Goal: Task Accomplishment & Management: Complete application form

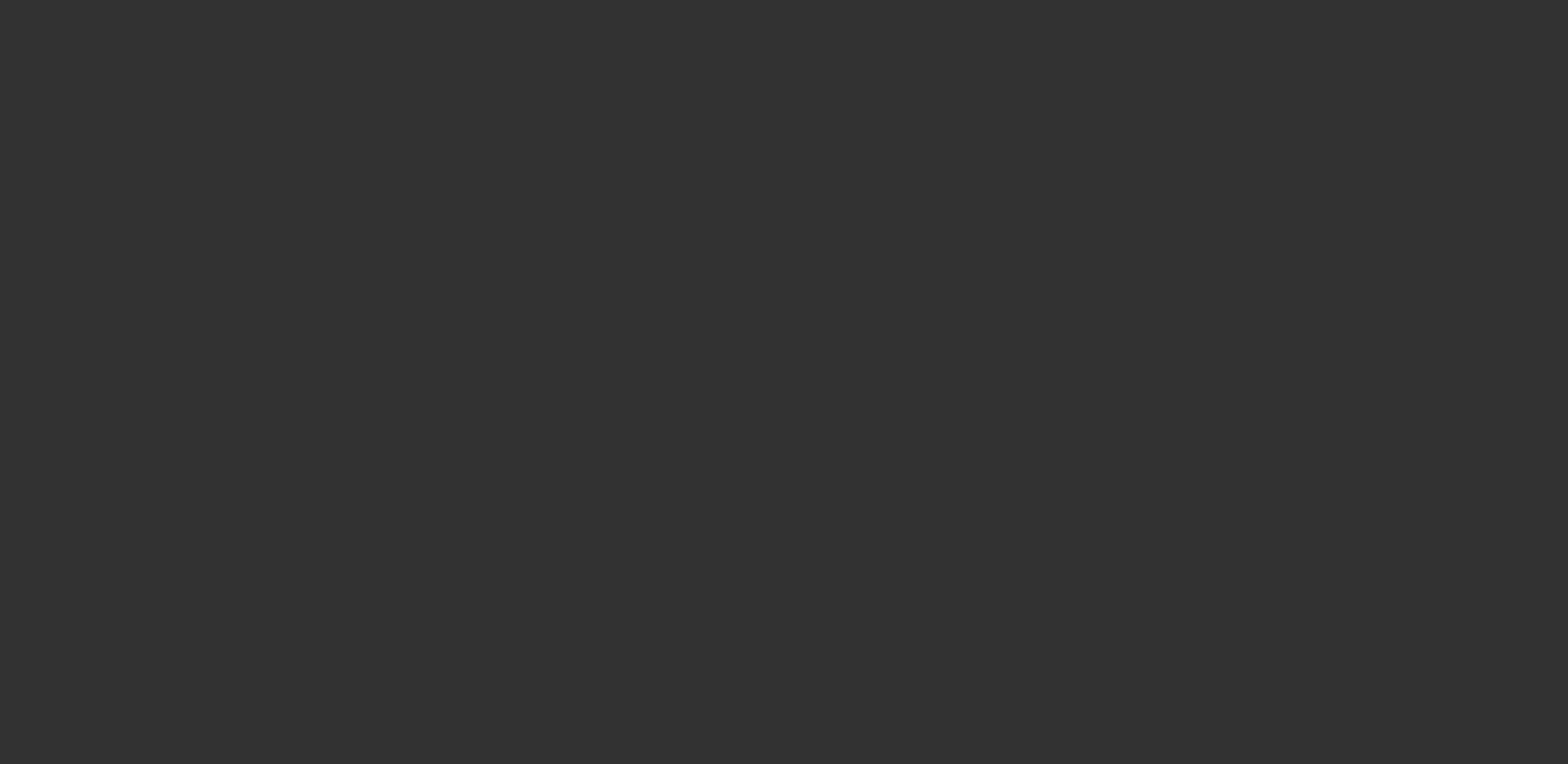
select select "0"
select select "2"
select select "0.1"
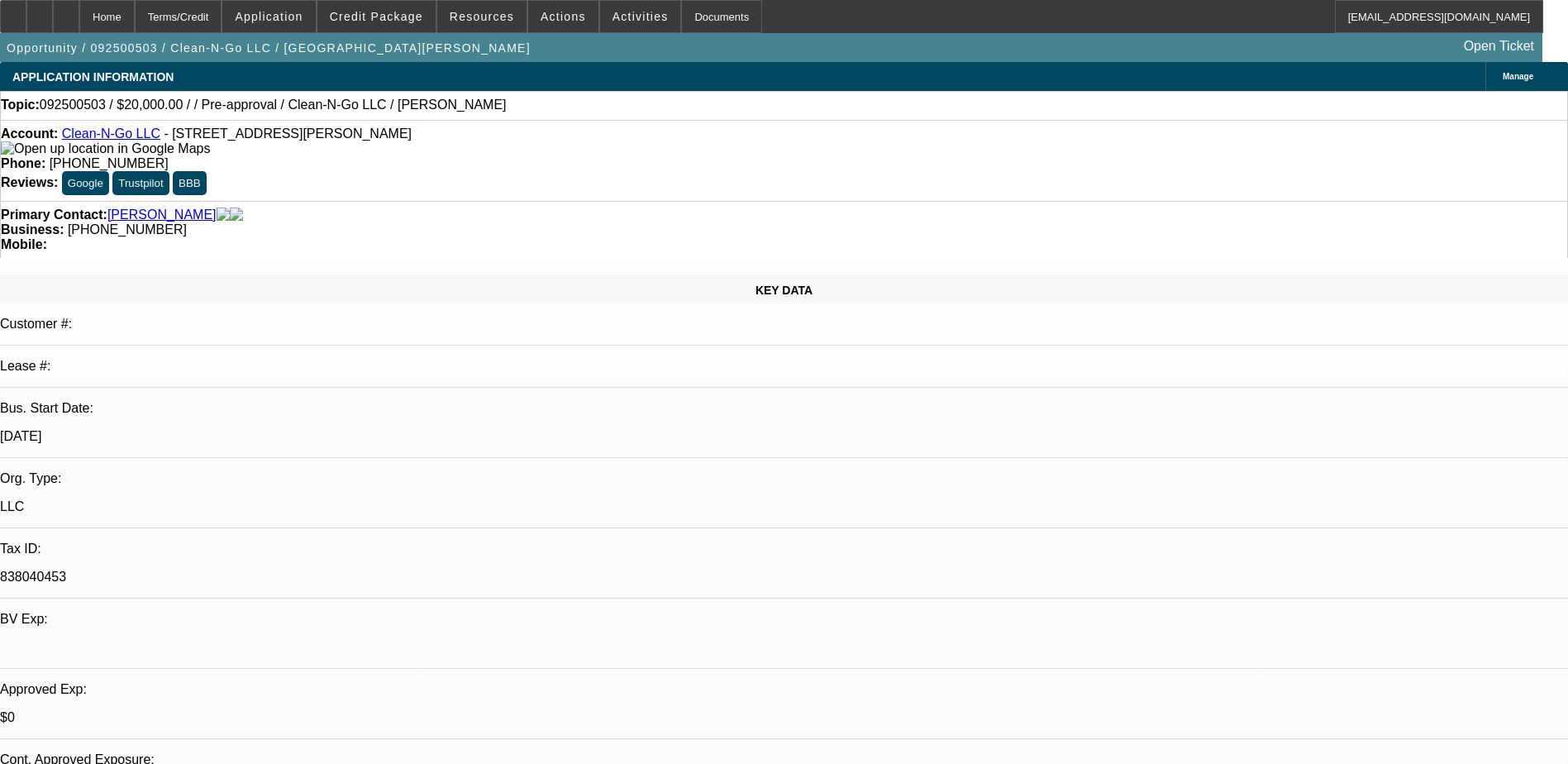
select select "1"
select select "2"
select select "4"
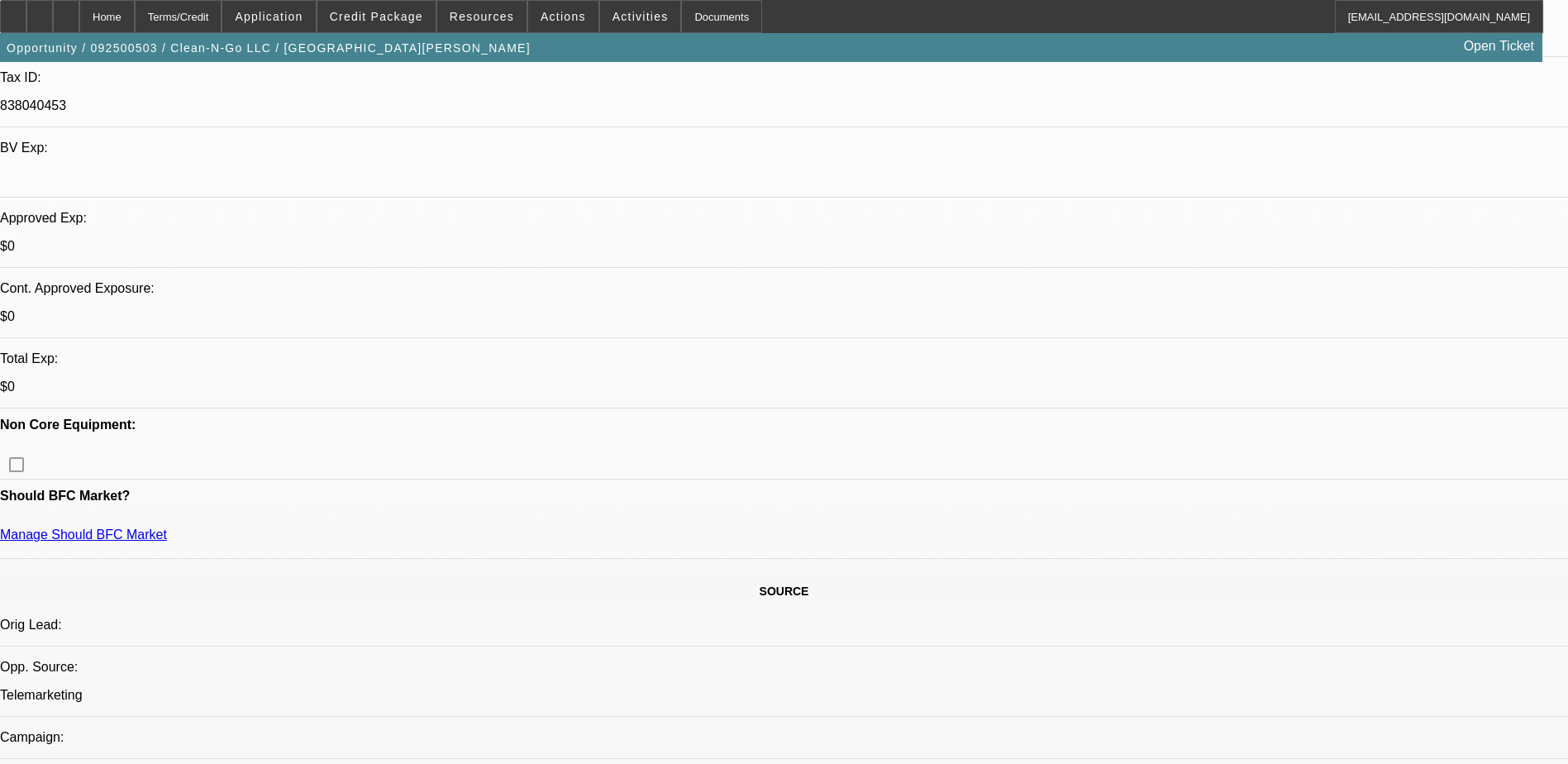
scroll to position [413, 0]
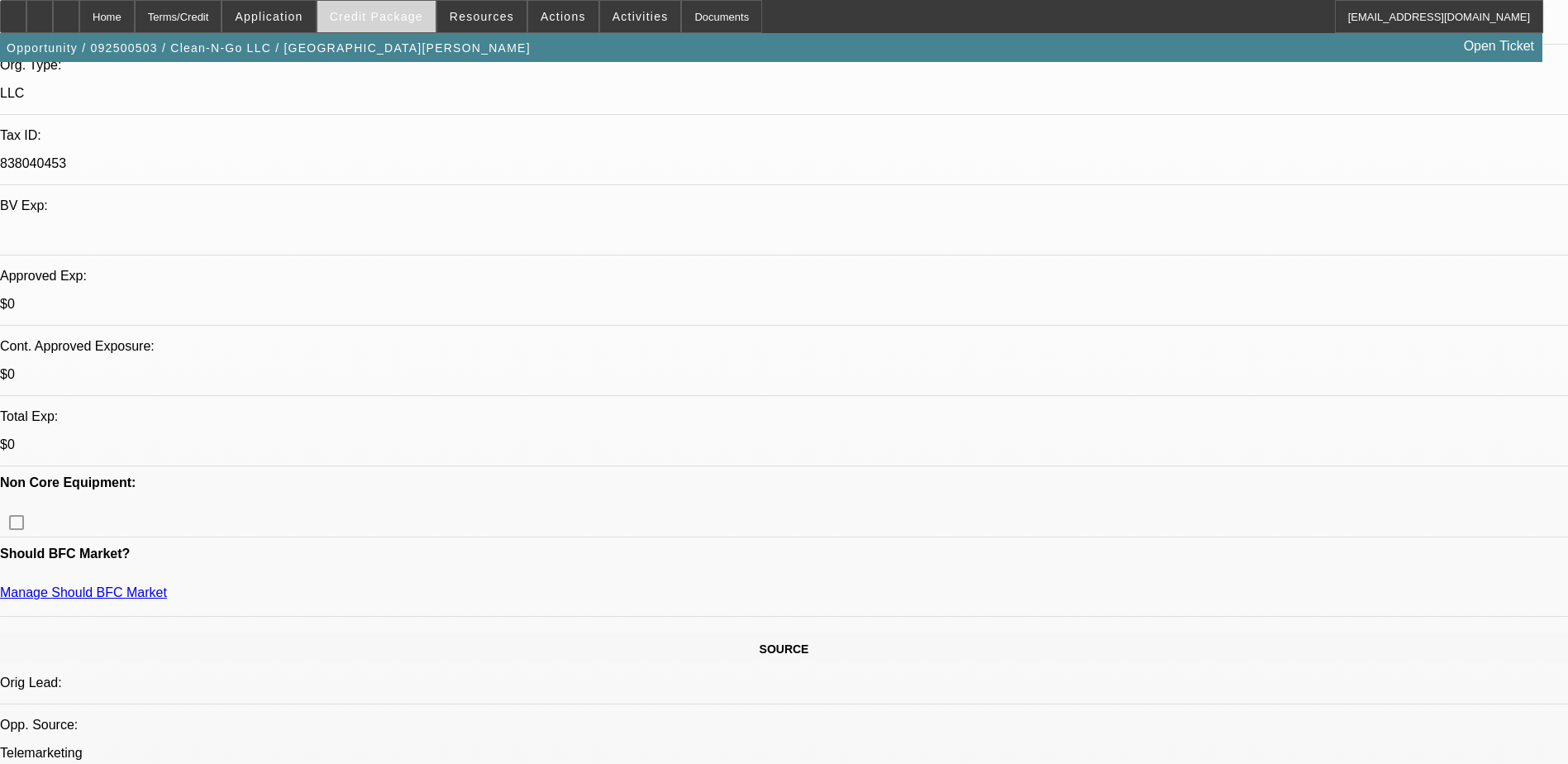
click at [402, 23] on span "Credit Package" at bounding box center [376, 16] width 93 height 14
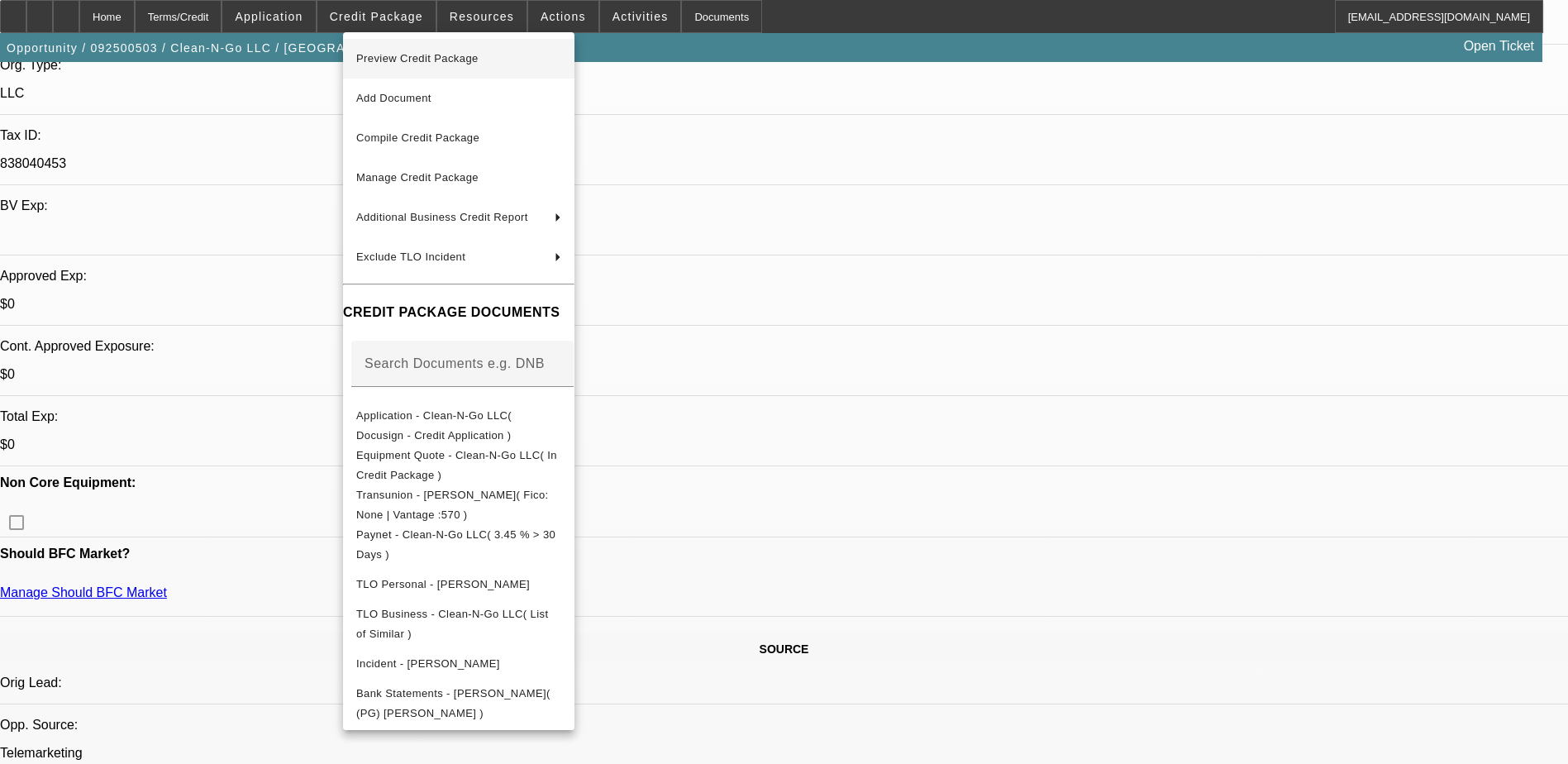
click at [485, 53] on span "Preview Credit Package" at bounding box center [459, 59] width 205 height 20
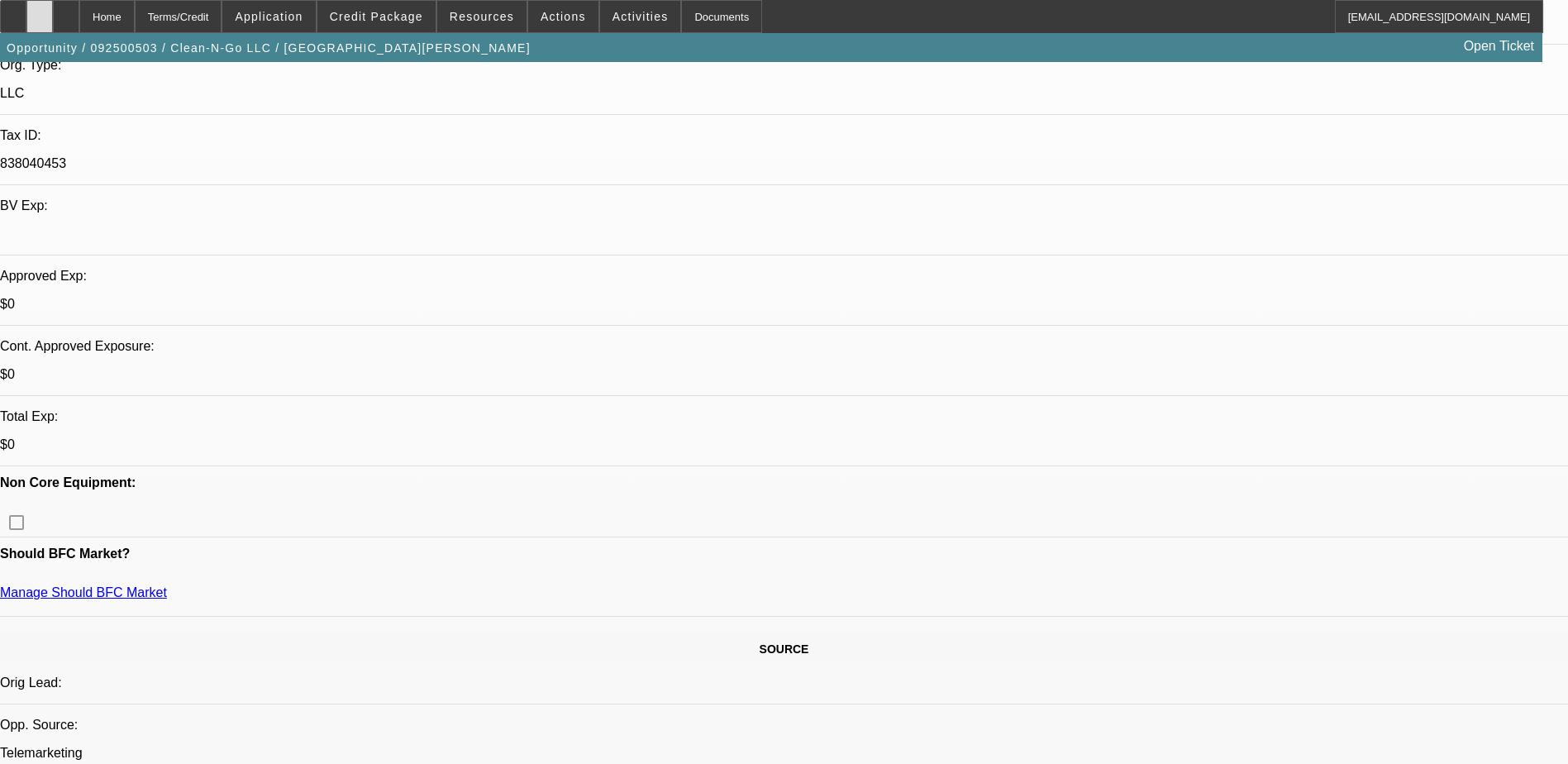
click at [53, 25] on div at bounding box center [39, 16] width 26 height 33
click at [423, 18] on span "Credit Package" at bounding box center [376, 16] width 93 height 14
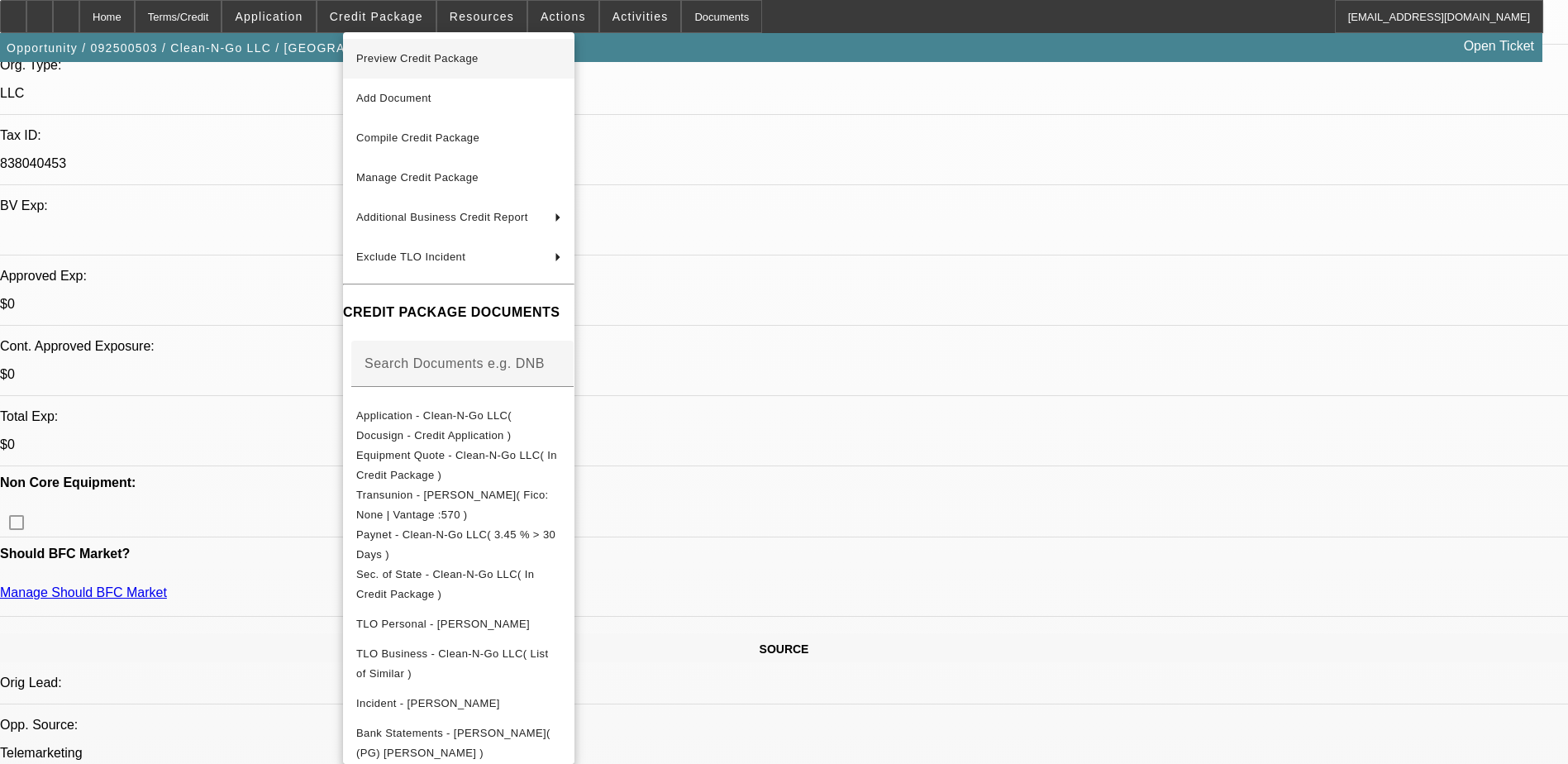
click at [505, 61] on span "Preview Credit Package" at bounding box center [459, 59] width 205 height 20
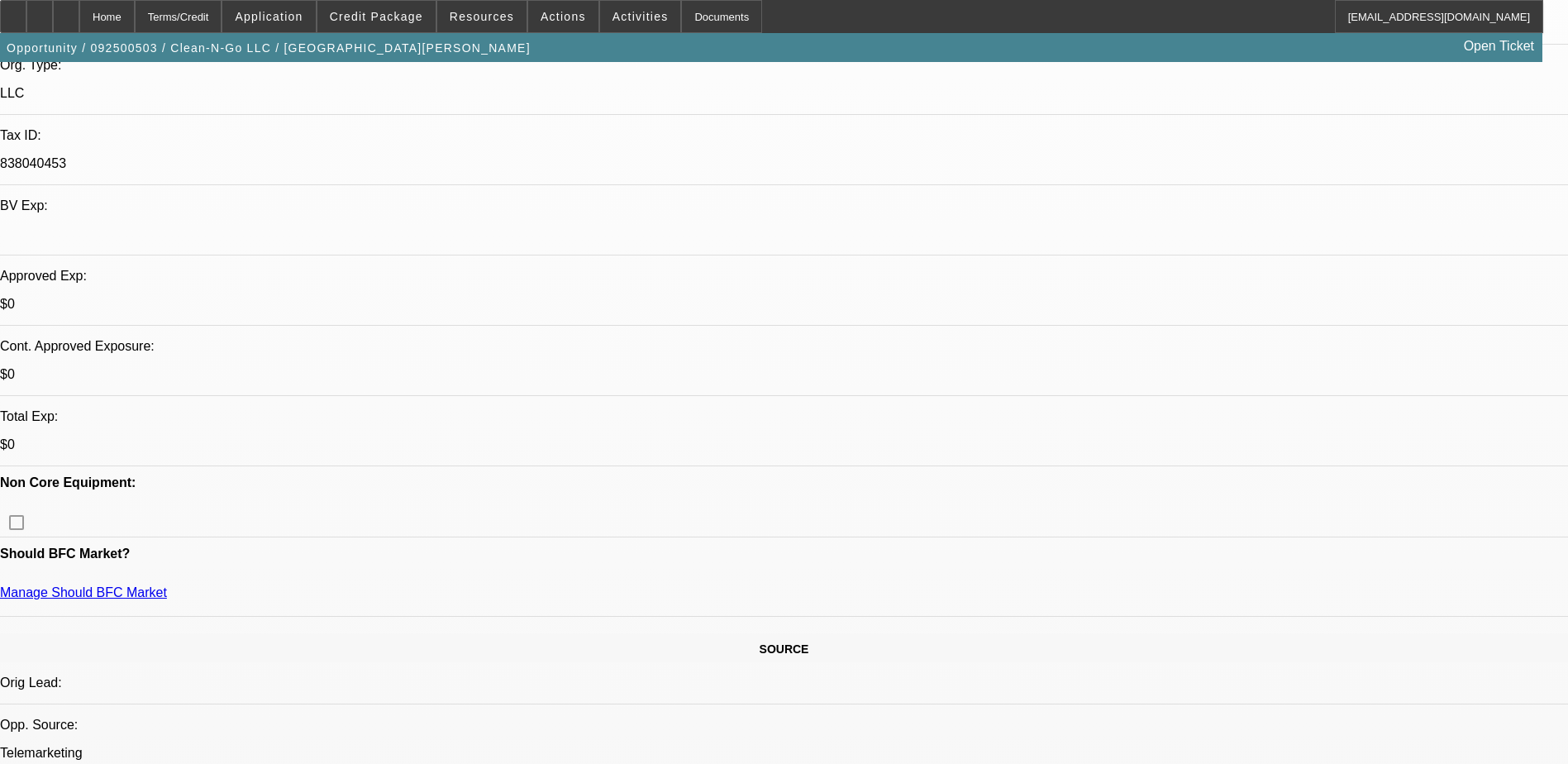
click at [80, 11] on div at bounding box center [65, 16] width 26 height 33
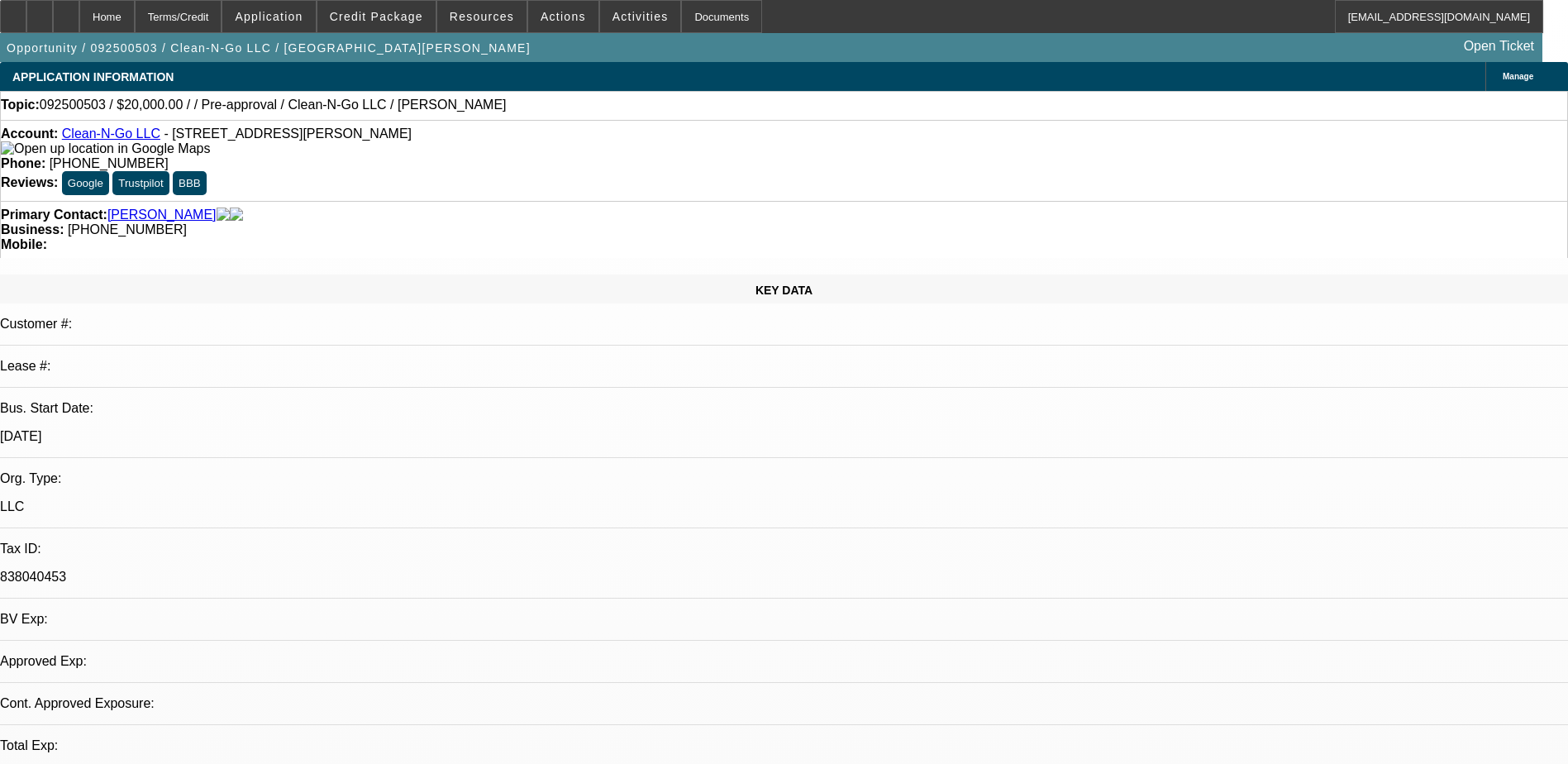
select select "0"
select select "2"
select select "0.1"
select select "1"
select select "2"
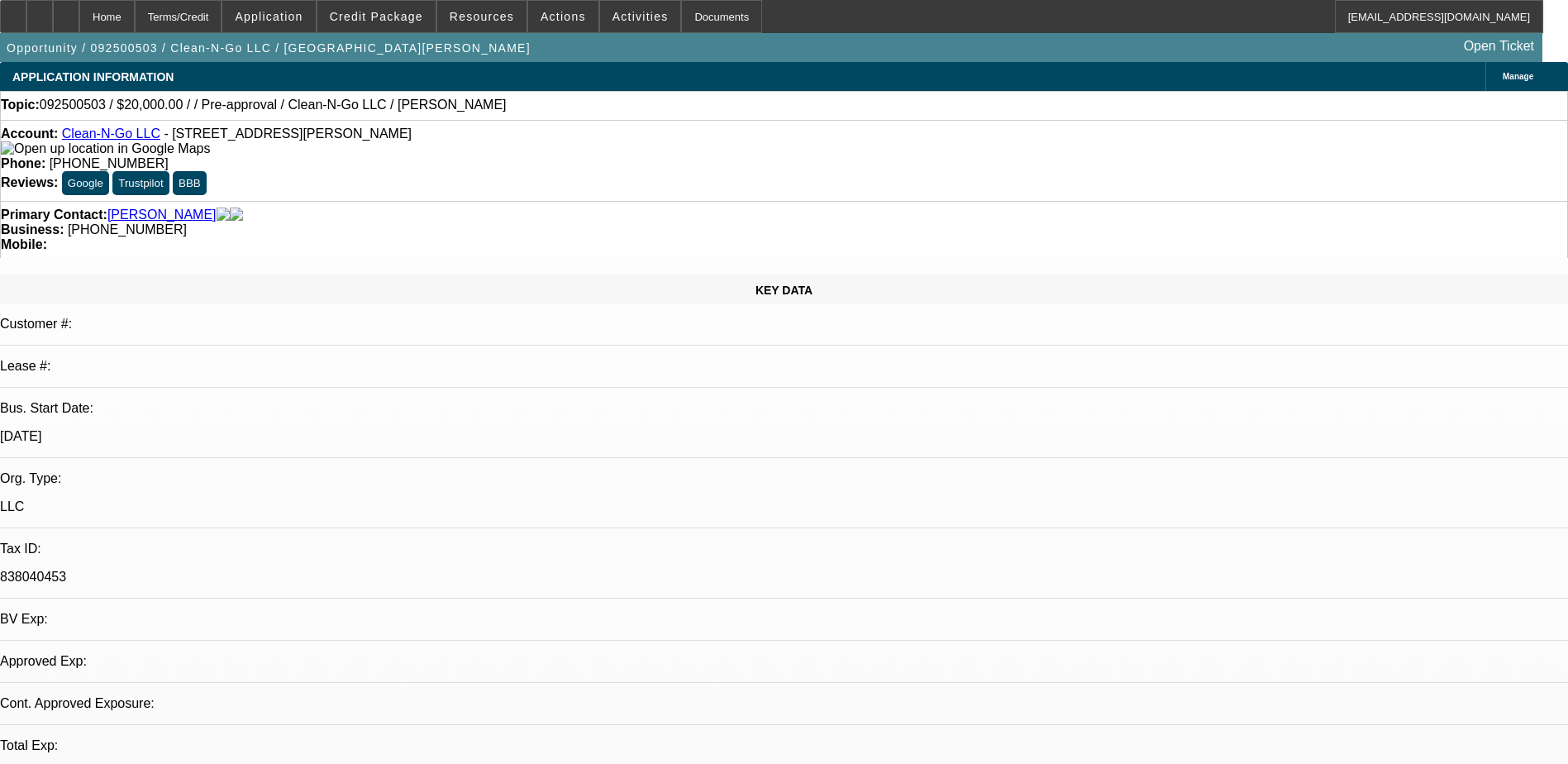
select select "4"
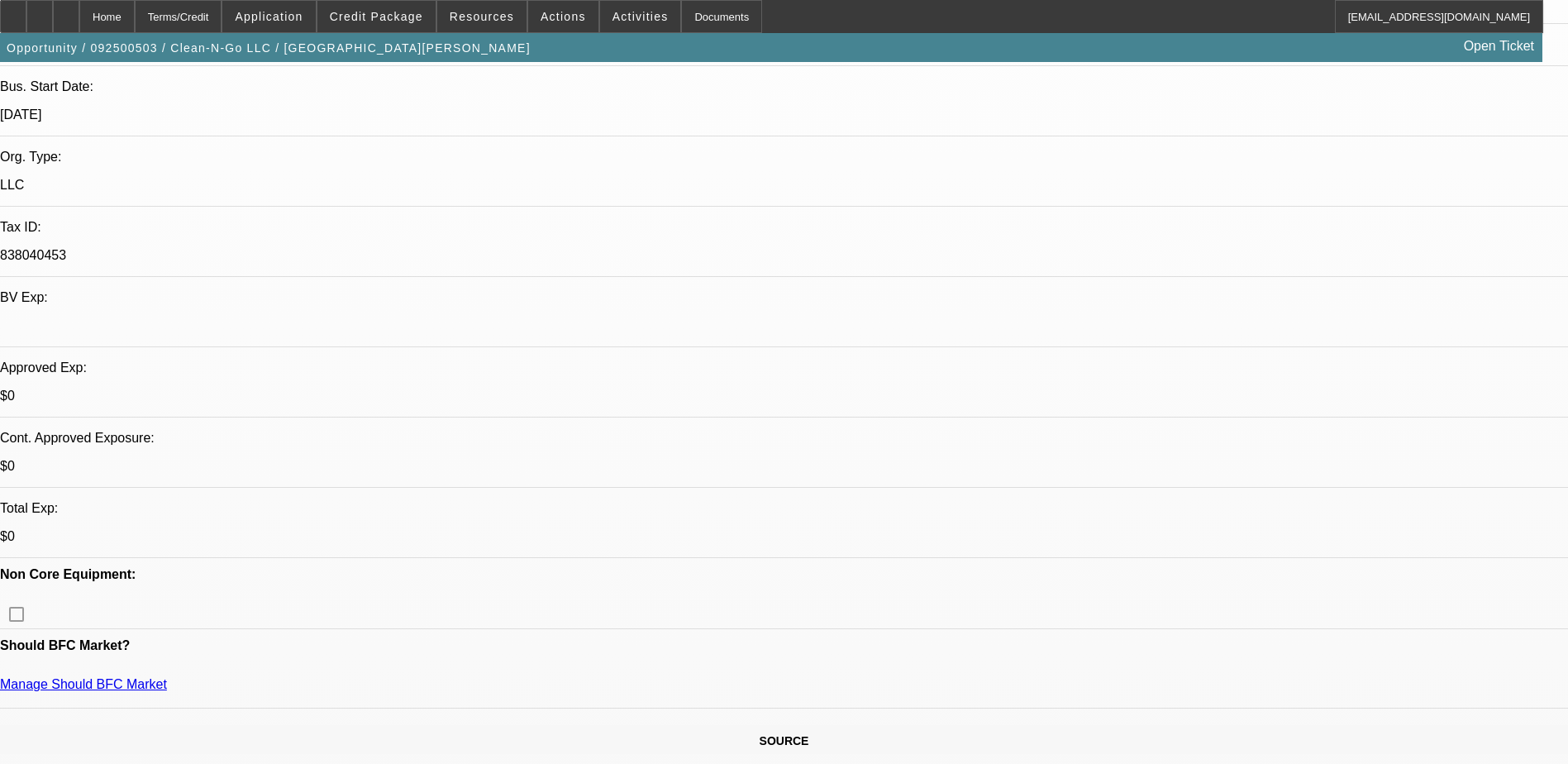
scroll to position [578, 0]
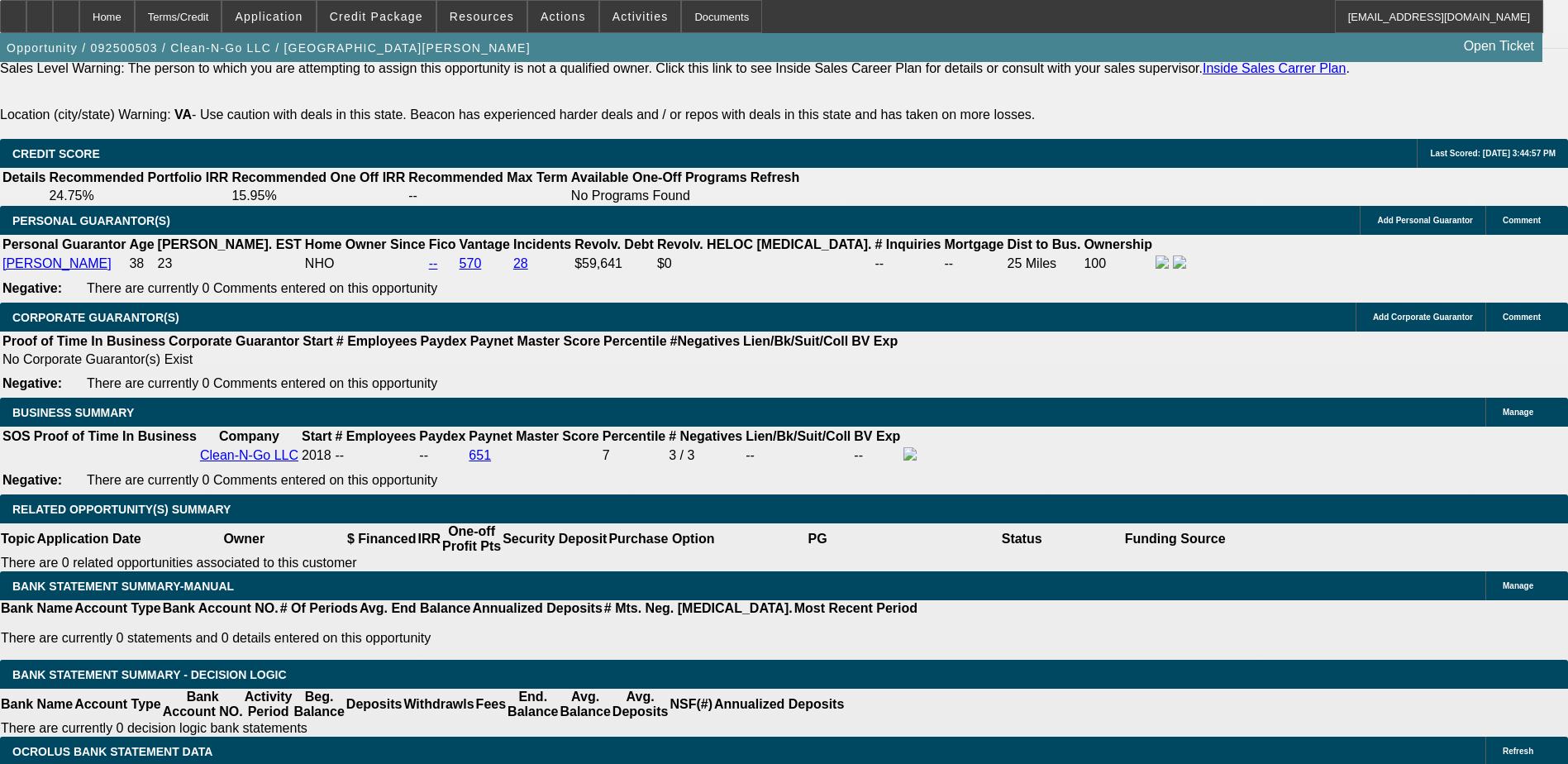
scroll to position [2315, 0]
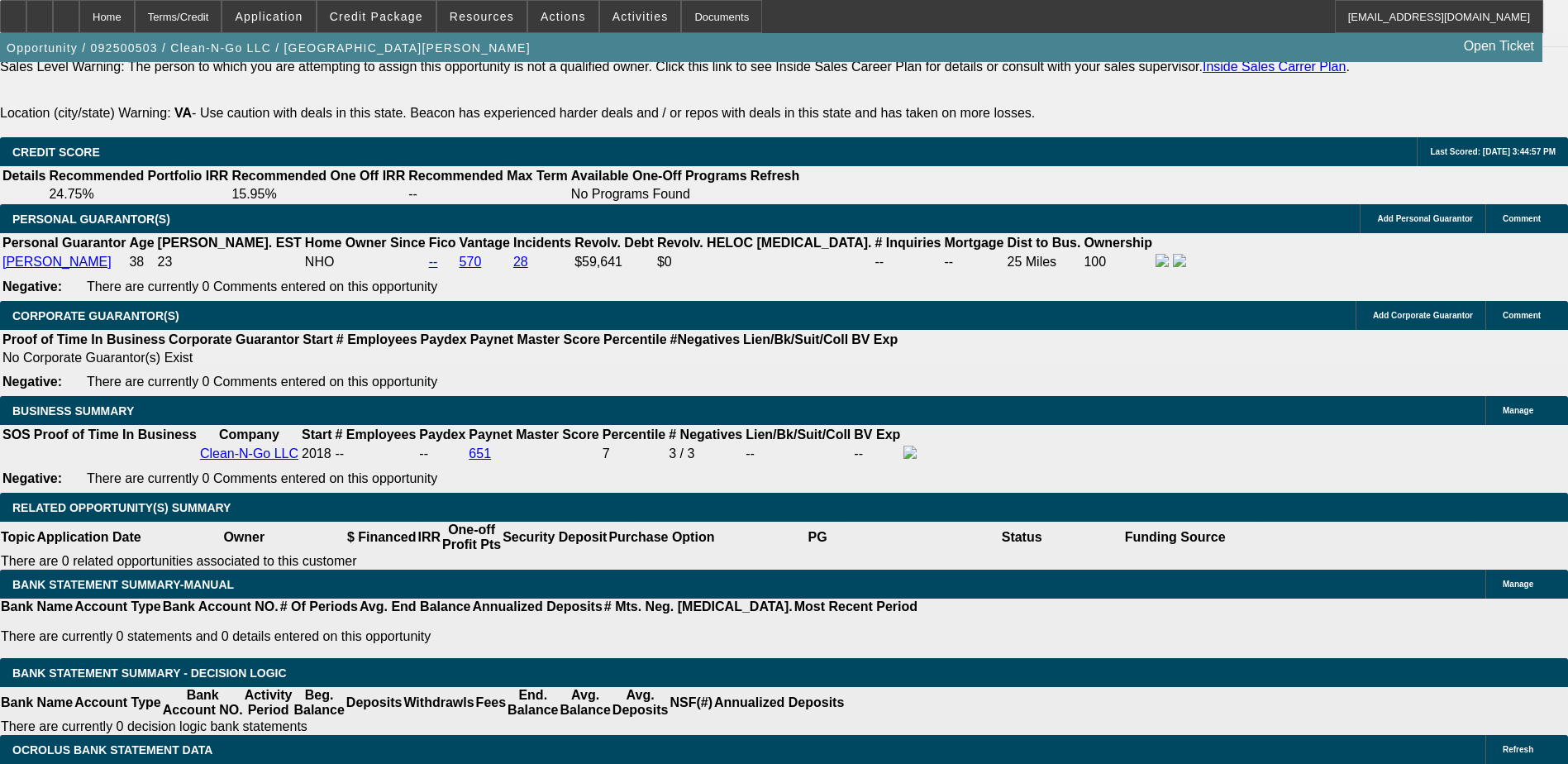
select select "0.2"
type input "$4,000.00"
type input "UNKNOWN"
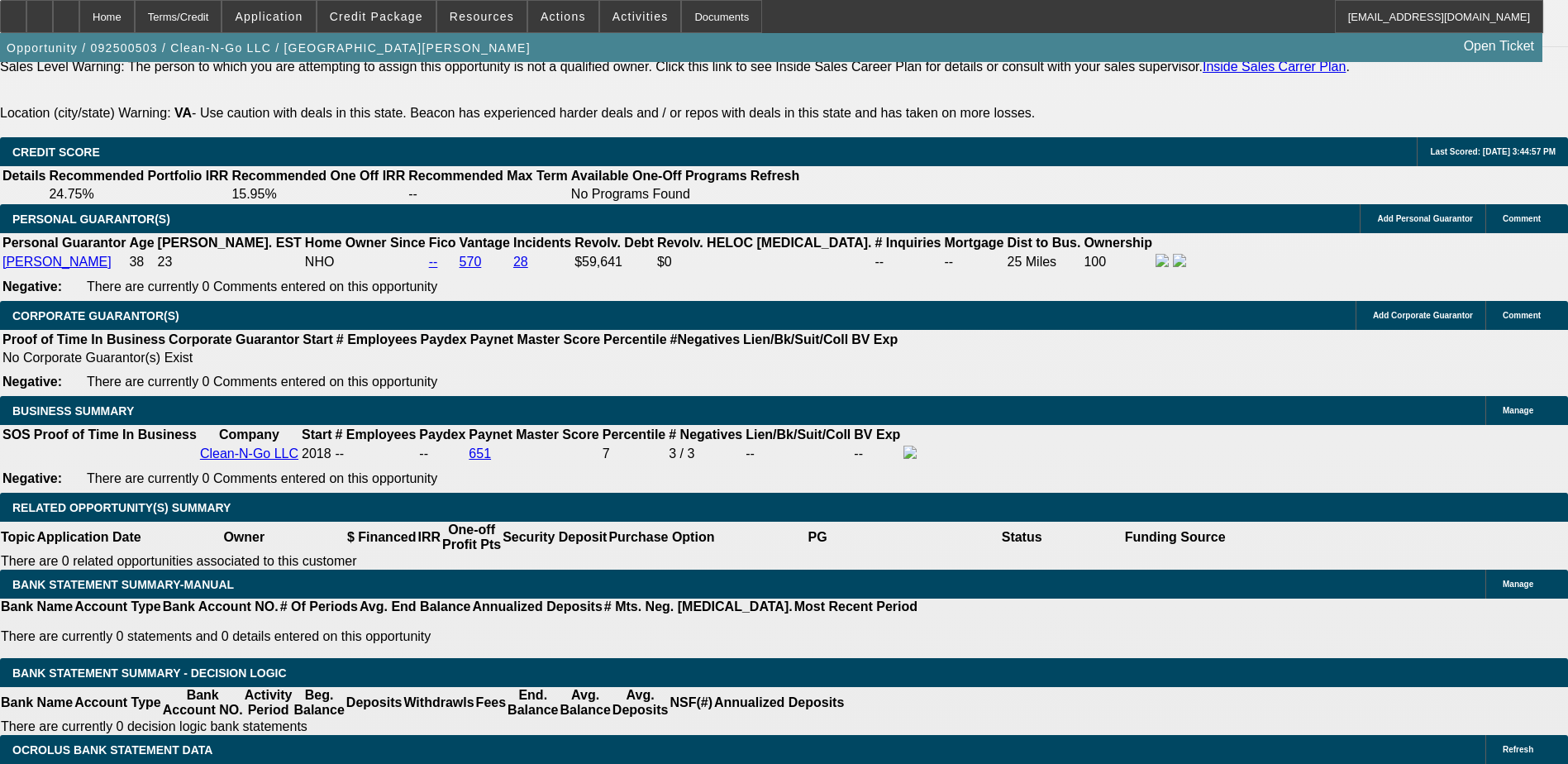
scroll to position [2480, 0]
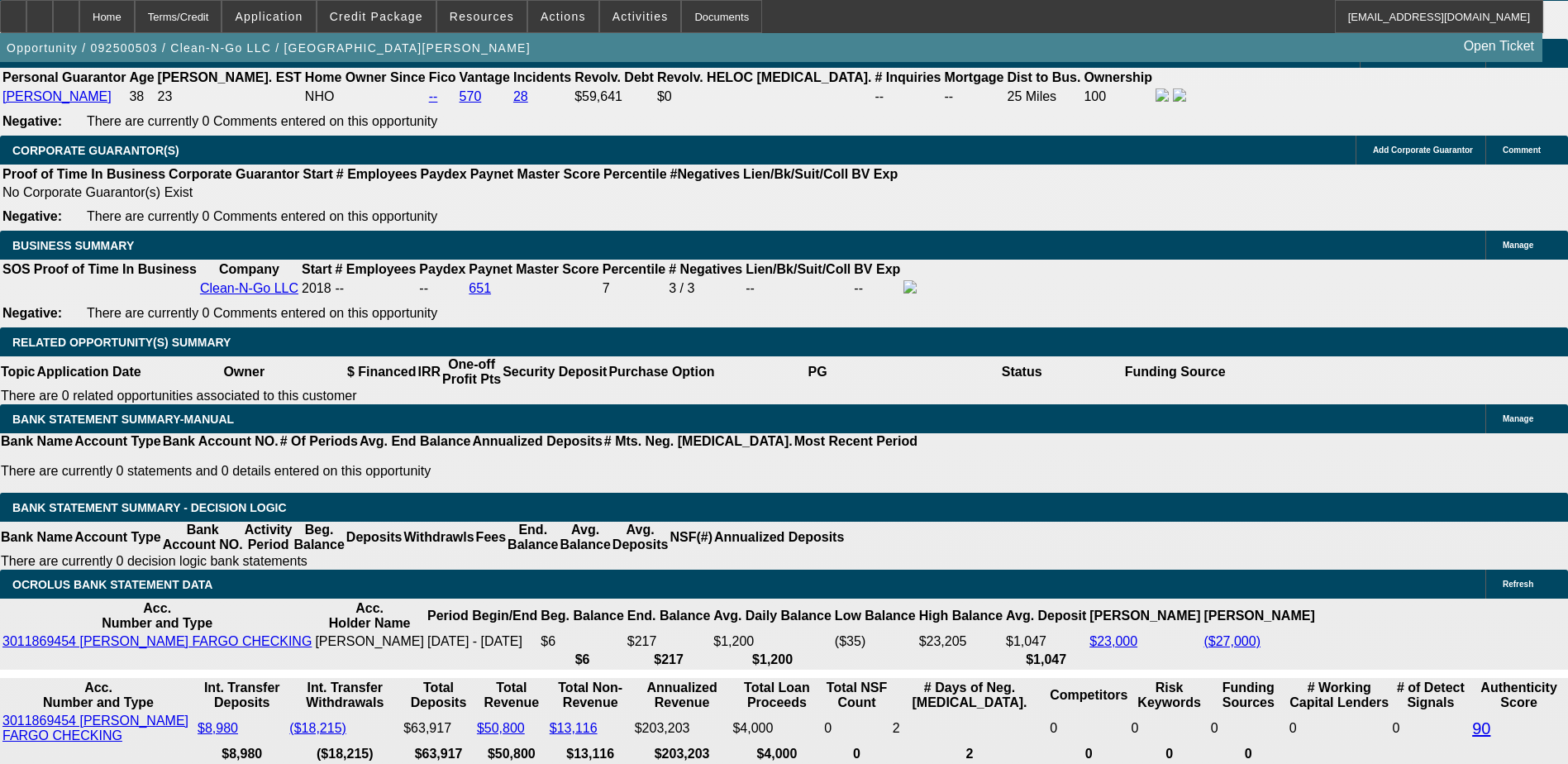
type input "36"
type input "2"
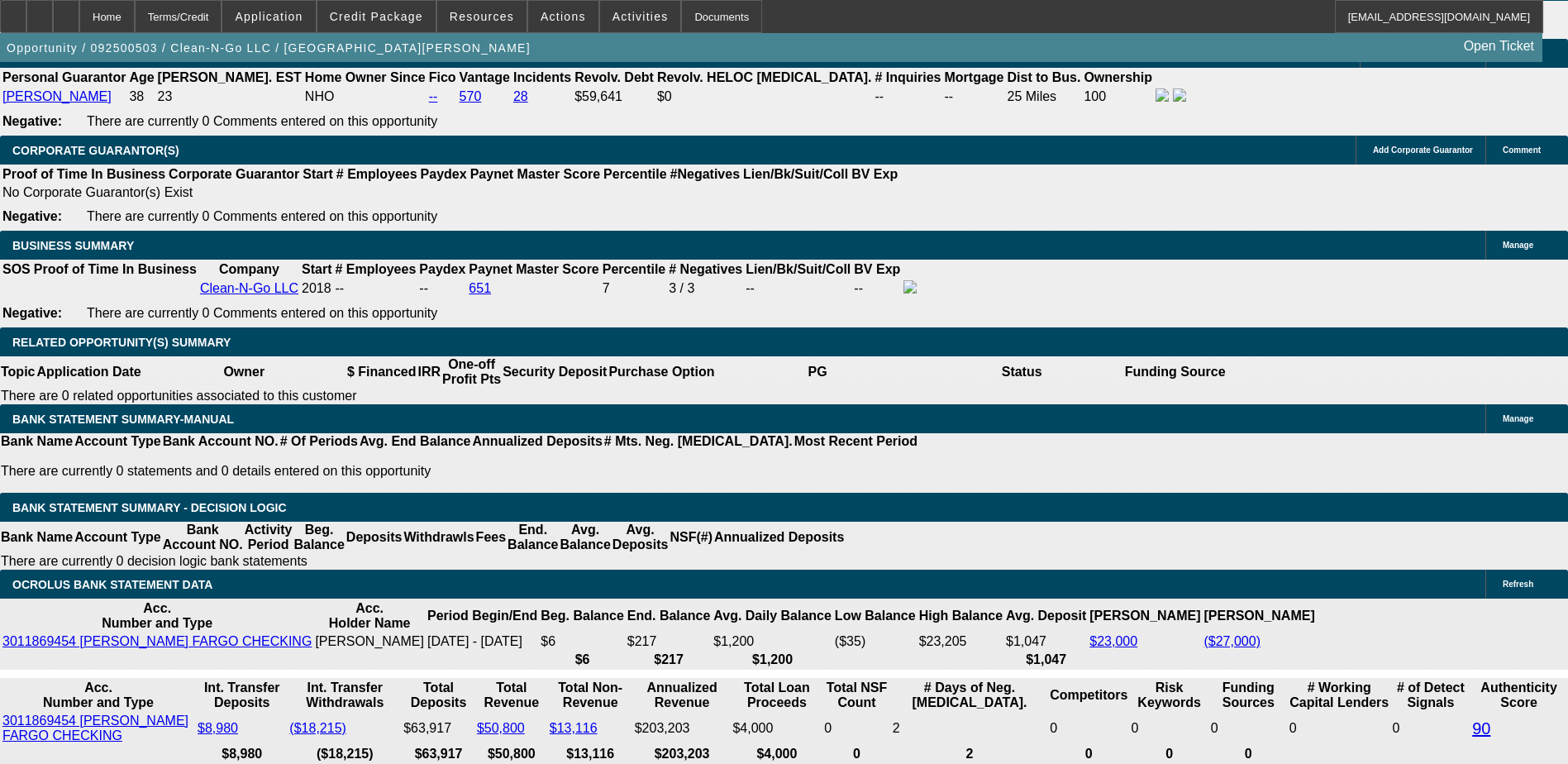
type input "$916.56"
type input "$458.28"
type input "25"
type input "$1,272.32"
type input "$636.16"
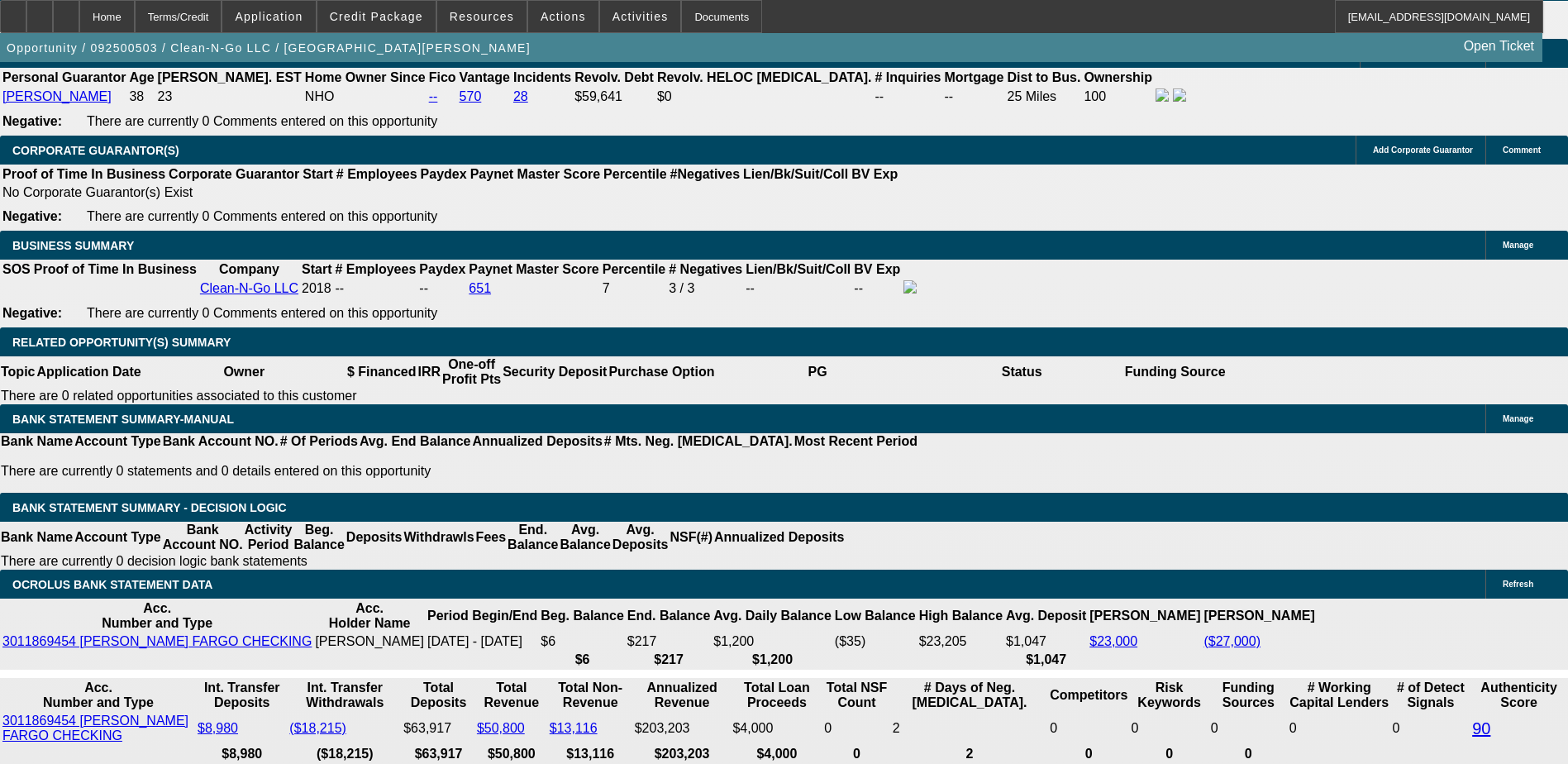
type input "25"
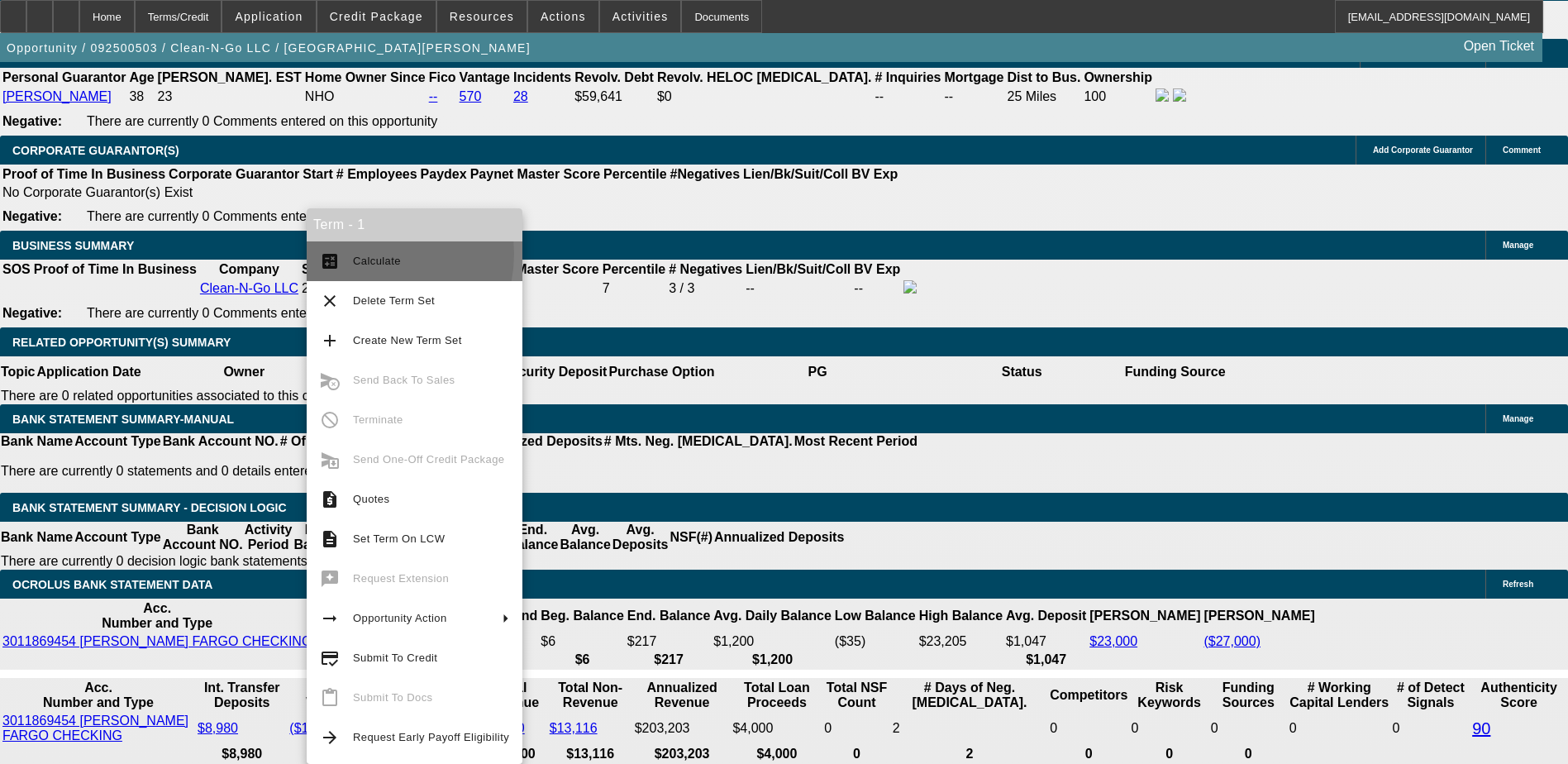
click at [371, 254] on span "Calculate" at bounding box center [431, 261] width 156 height 20
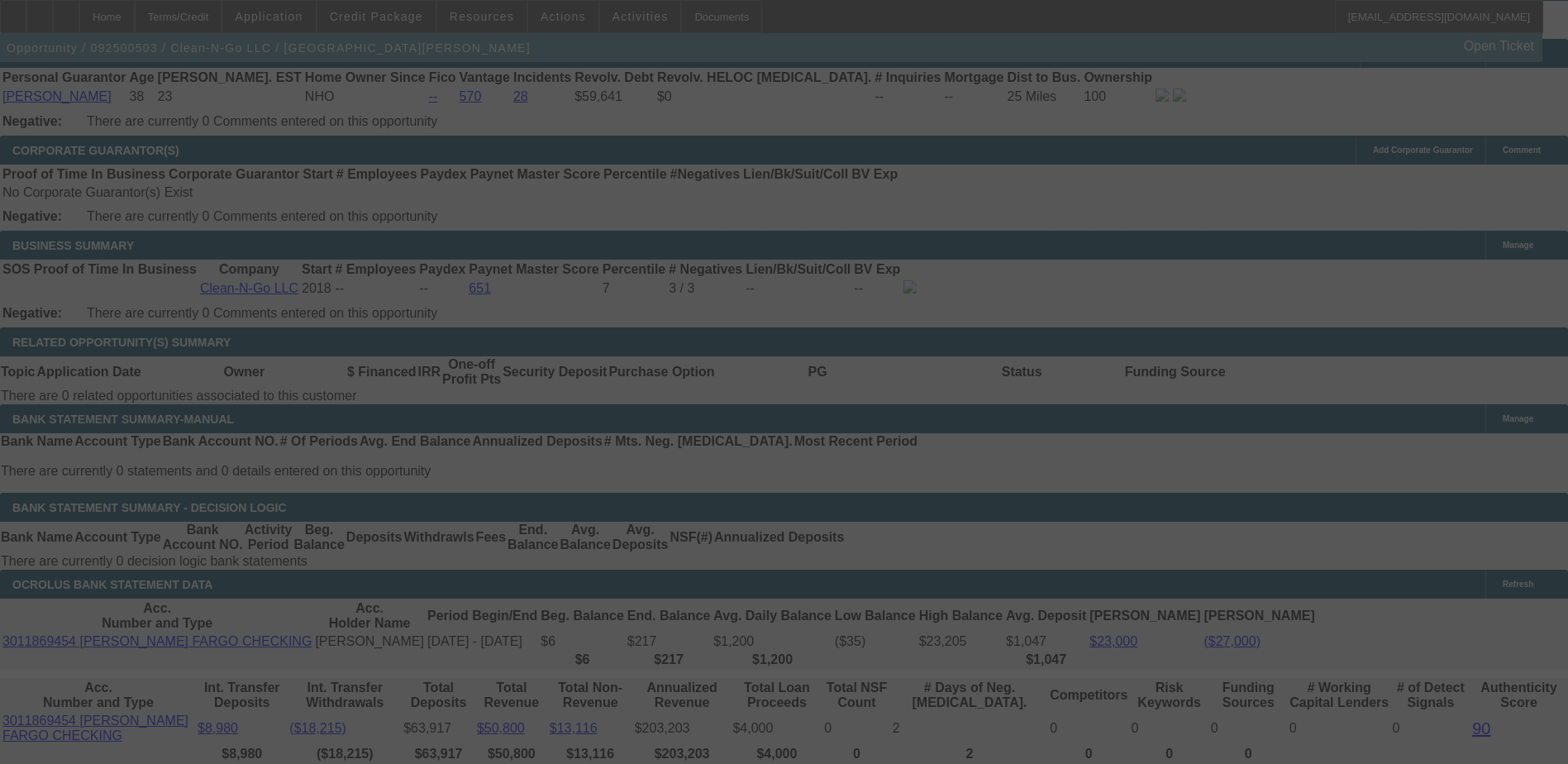
select select "0.2"
select select "2"
select select "0.1"
select select "4"
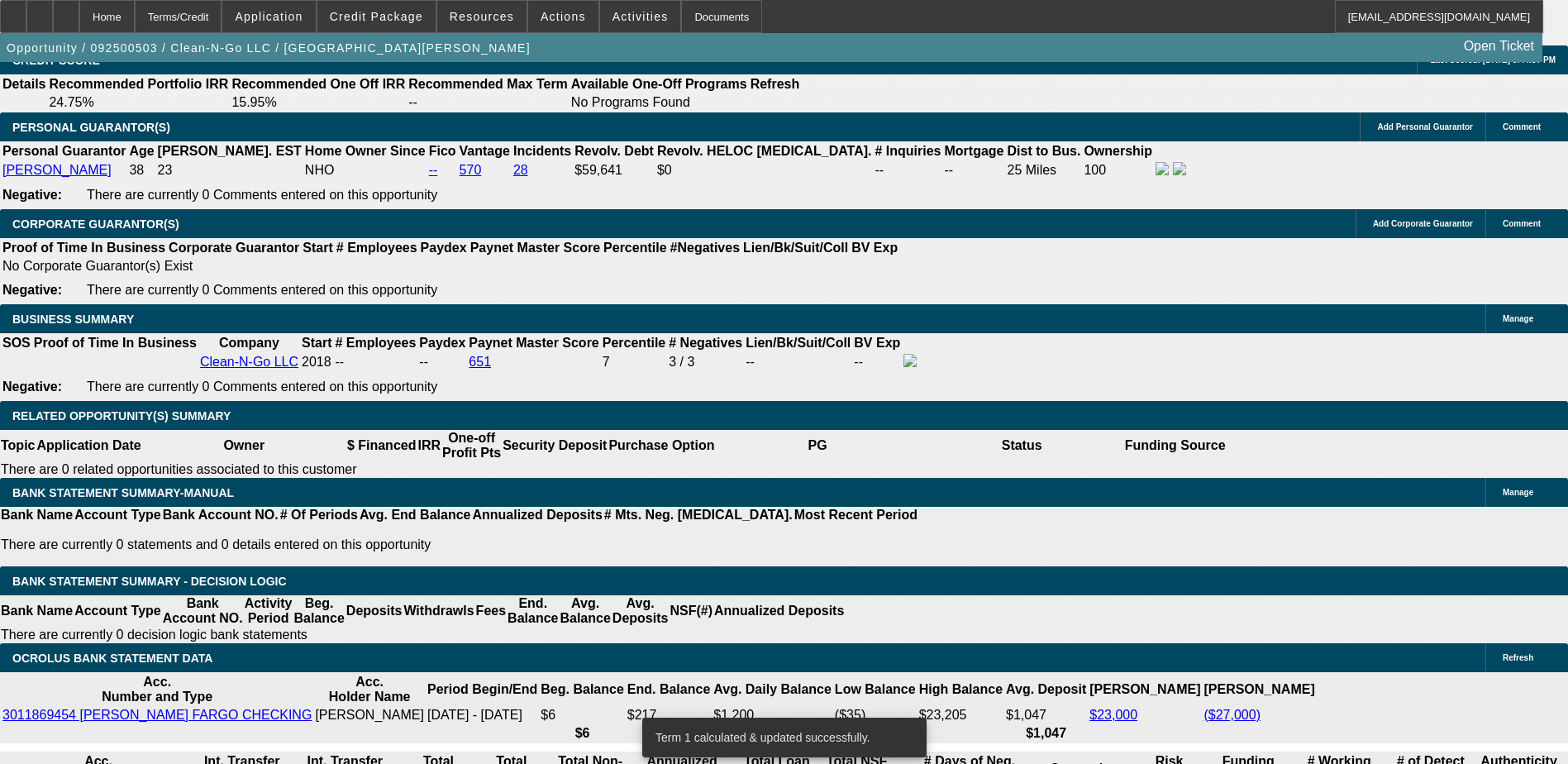
scroll to position [2315, 0]
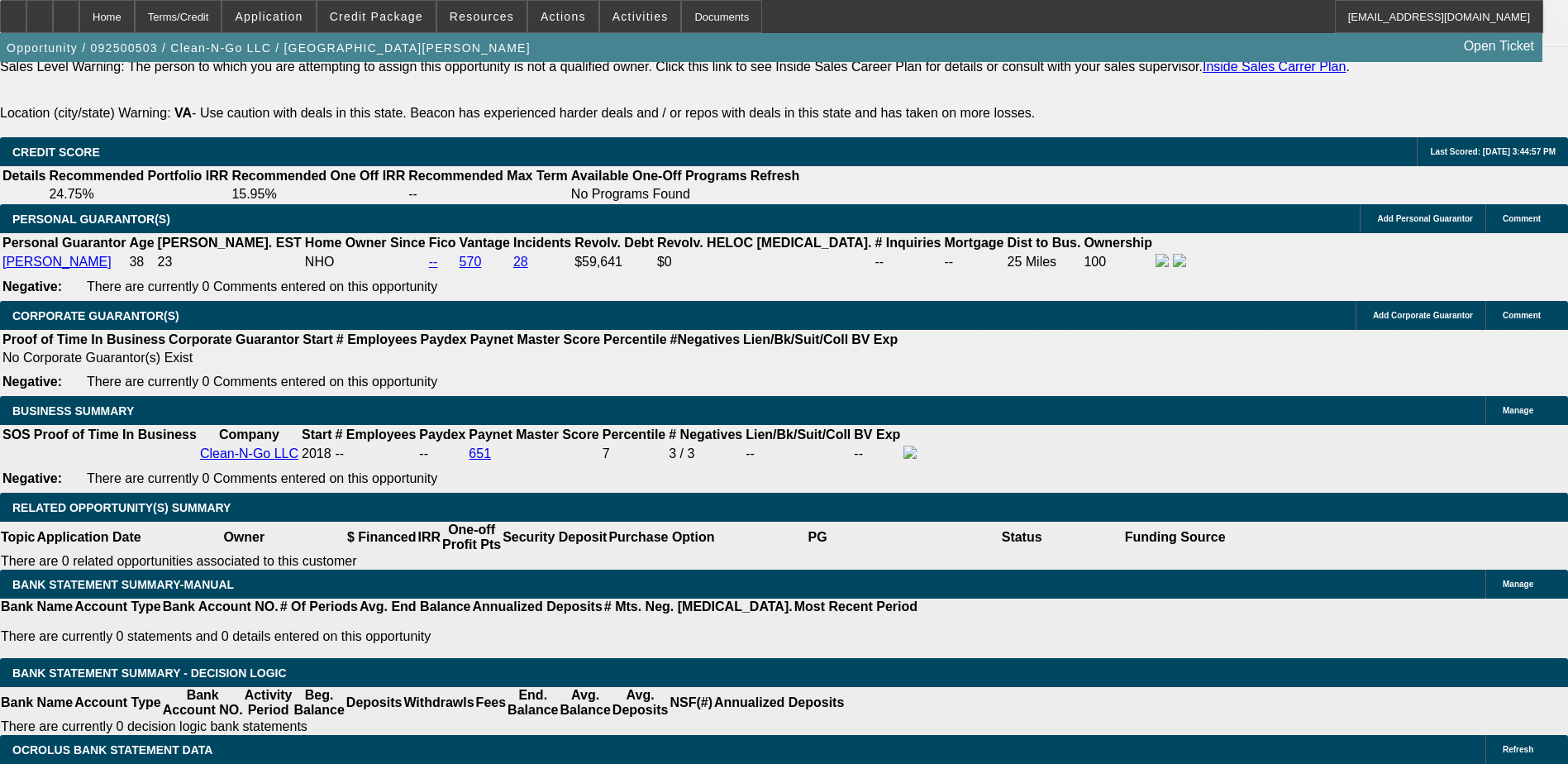
click at [1155, 428] on div "APPLICATION INFORMATION [GEOGRAPHIC_DATA] Topic: 092500503 / $20,000.00 / / Pre…" at bounding box center [784, 551] width 1568 height 5608
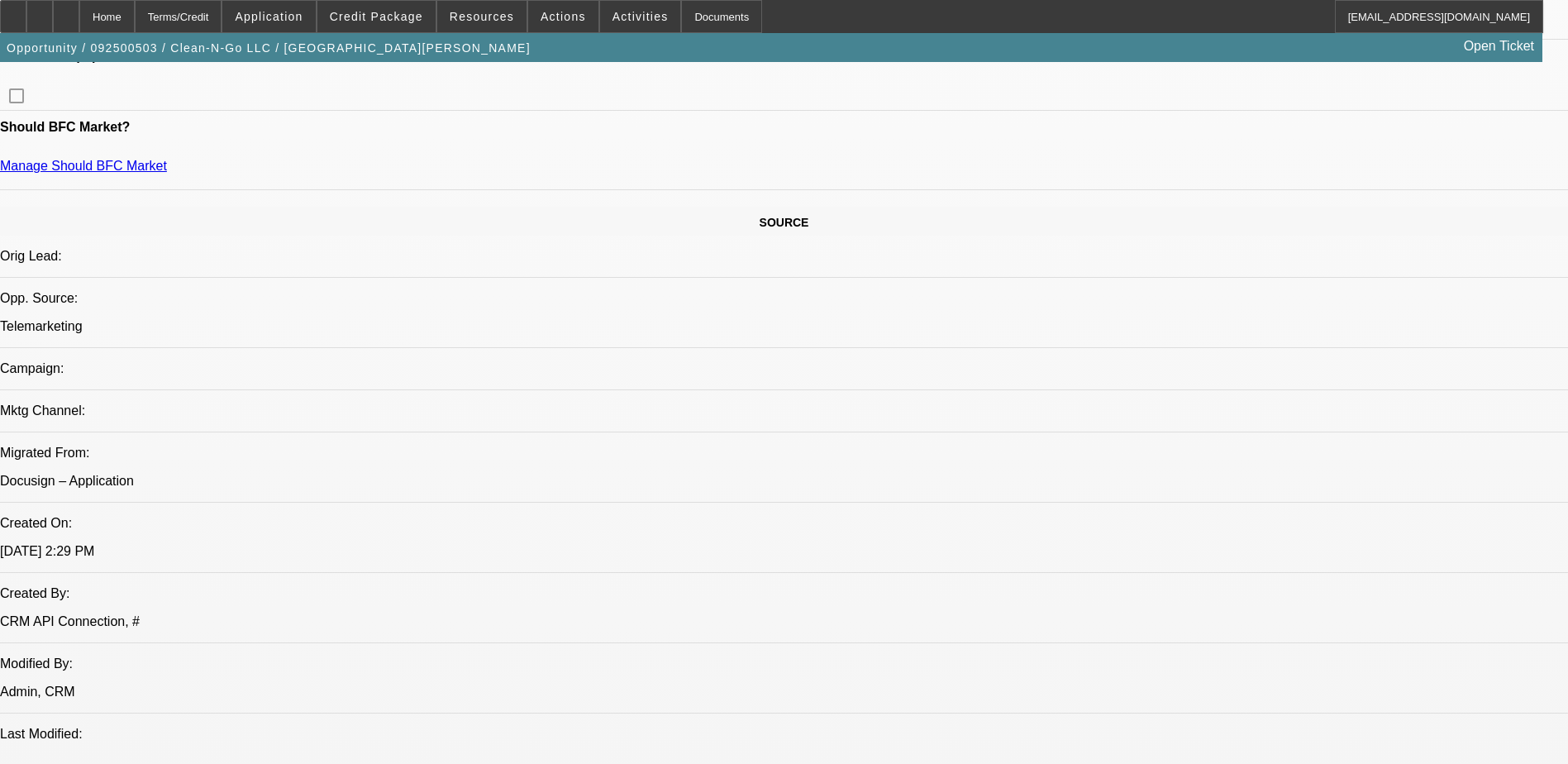
scroll to position [827, 0]
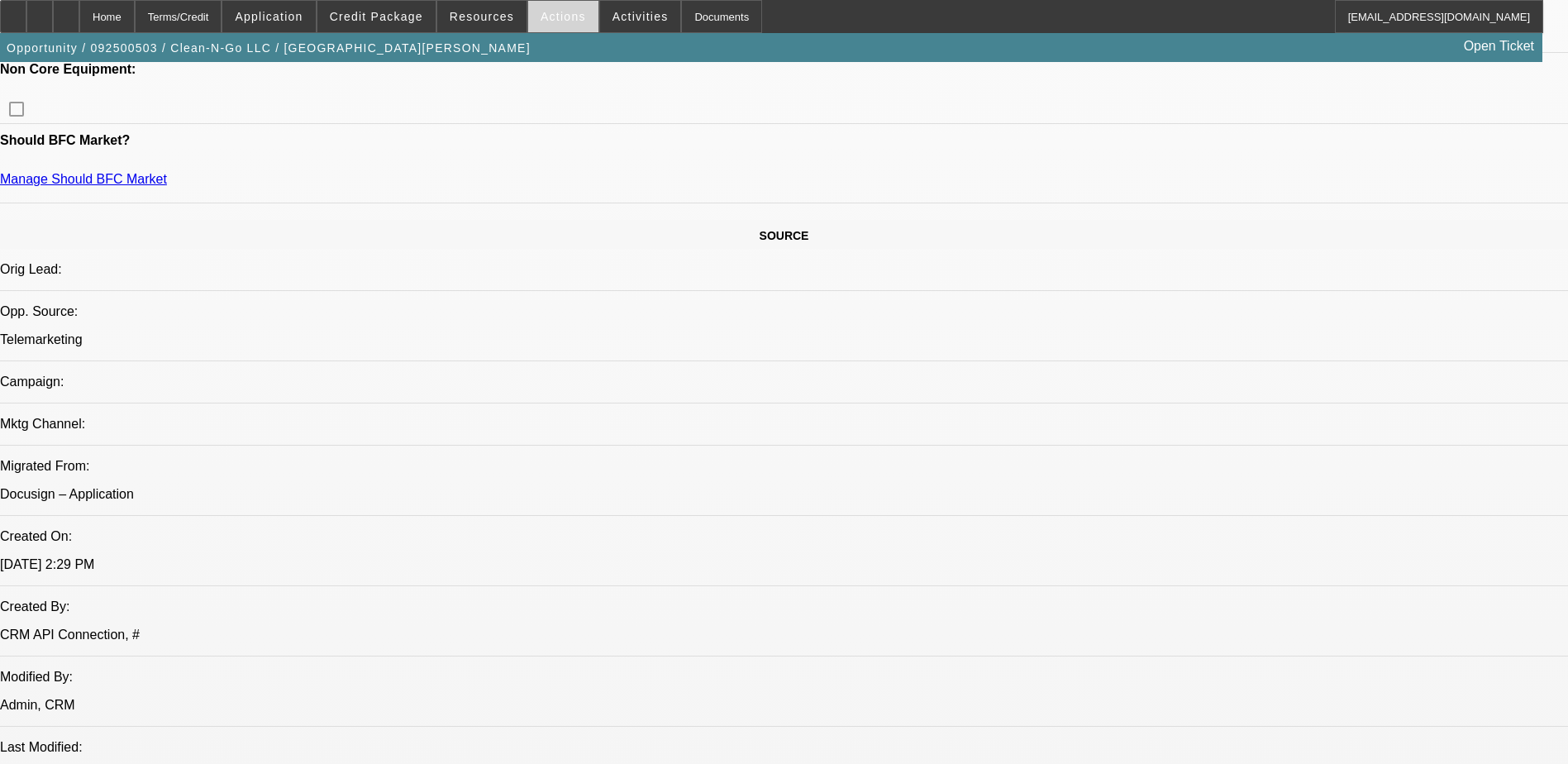
click at [554, 15] on span "Actions" at bounding box center [564, 16] width 45 height 14
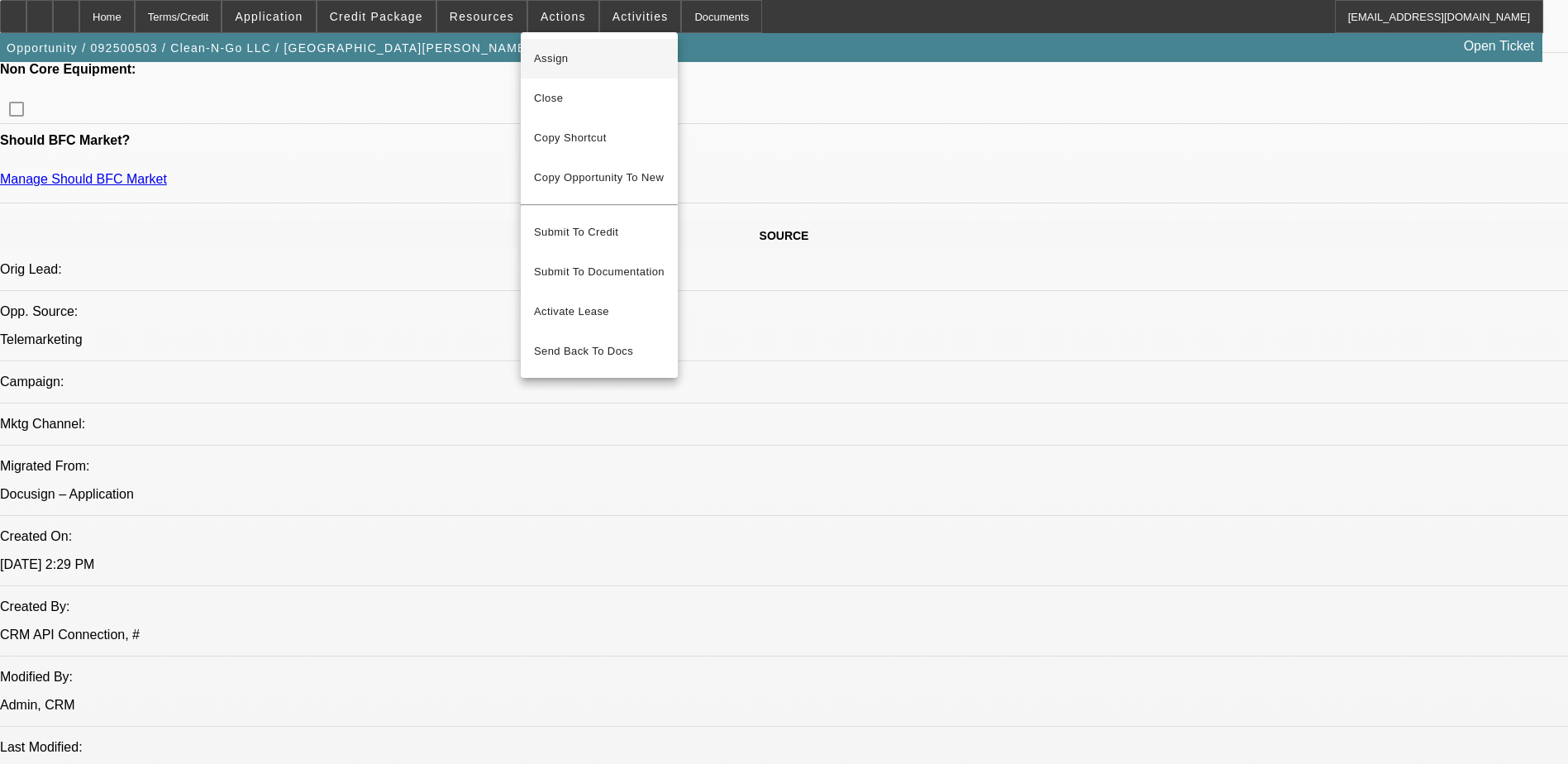
click at [583, 63] on span "Assign" at bounding box center [599, 59] width 131 height 20
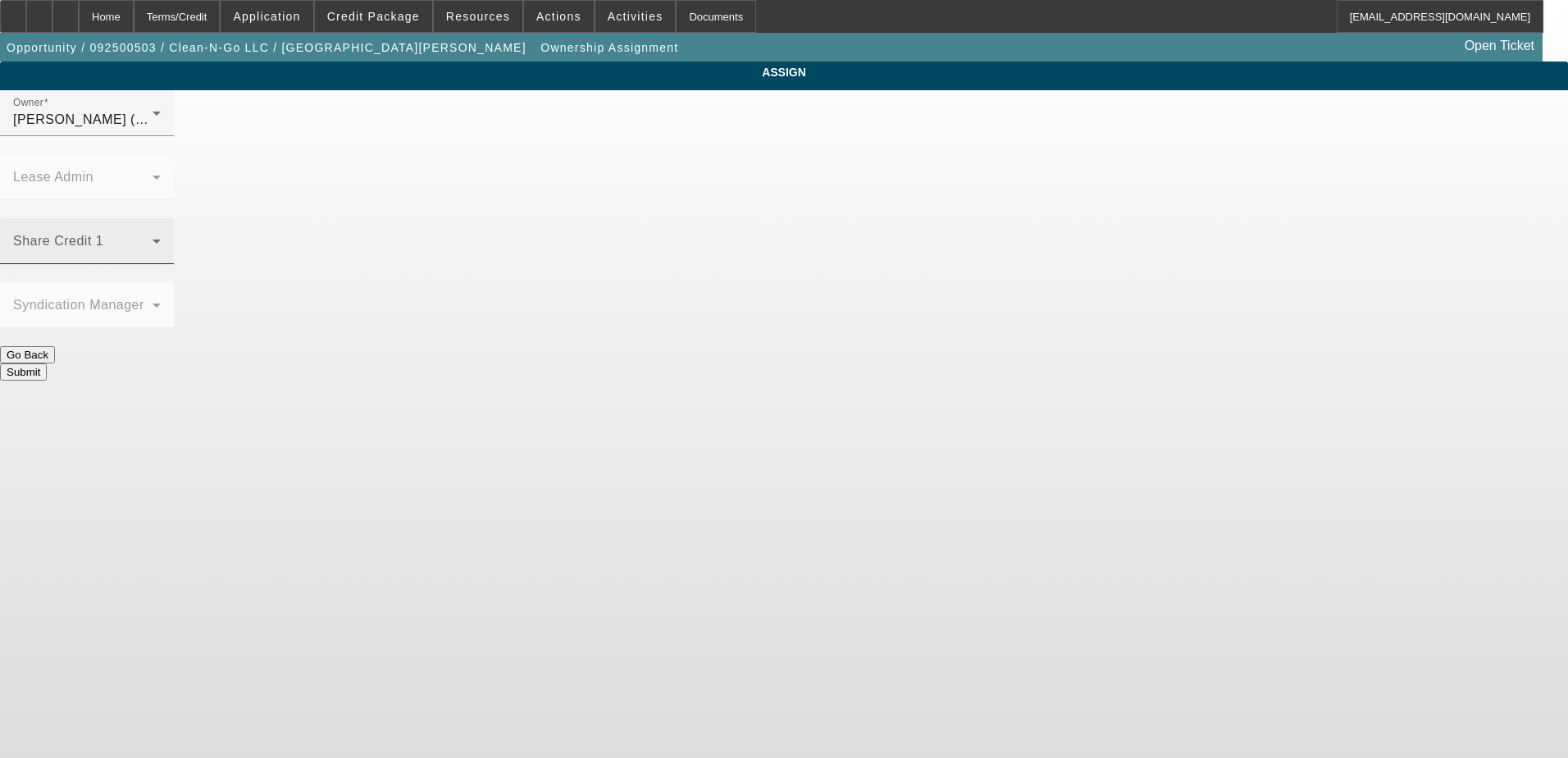
click at [166, 231] on icon at bounding box center [156, 241] width 20 height 20
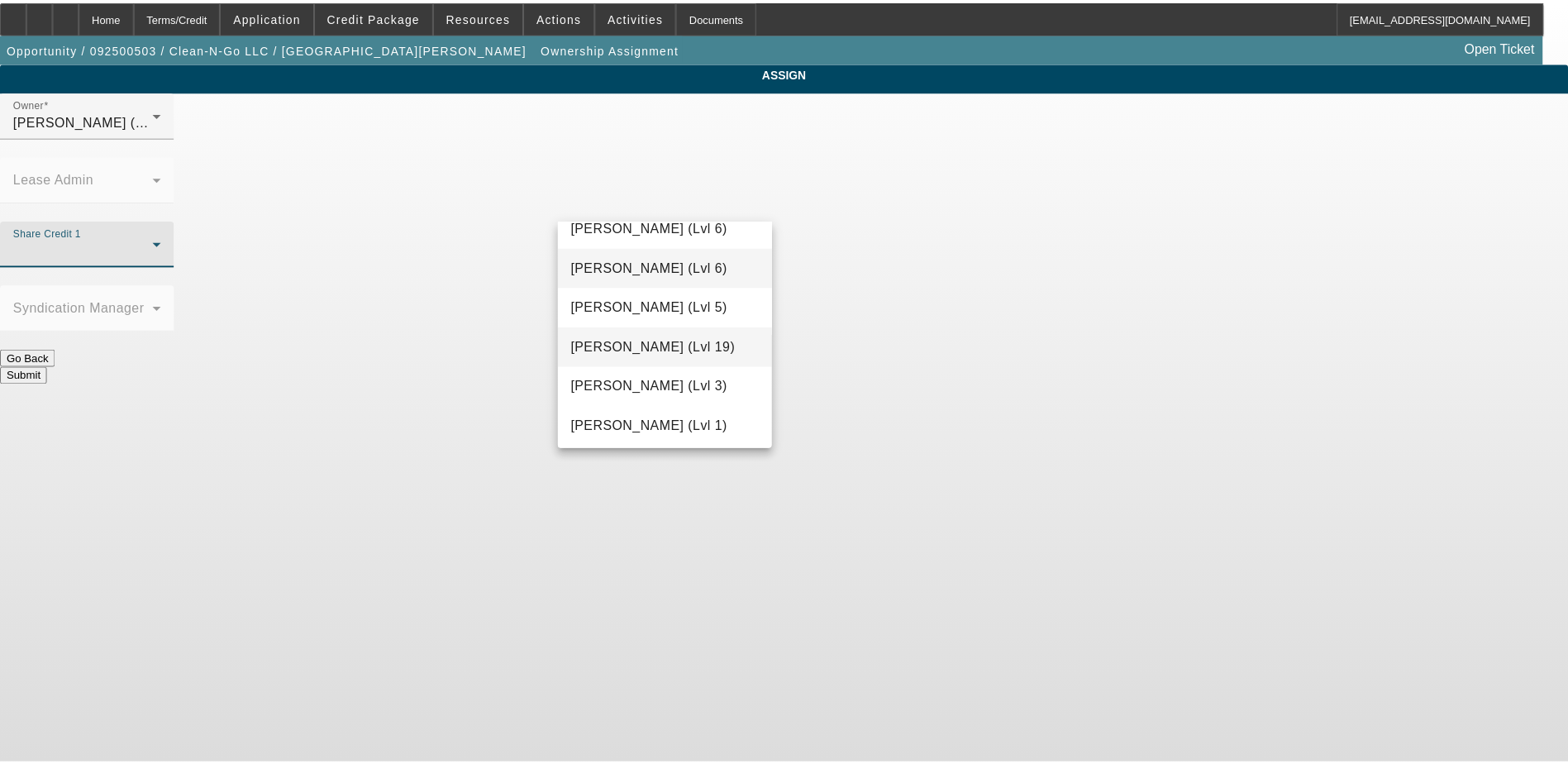
scroll to position [1369, 0]
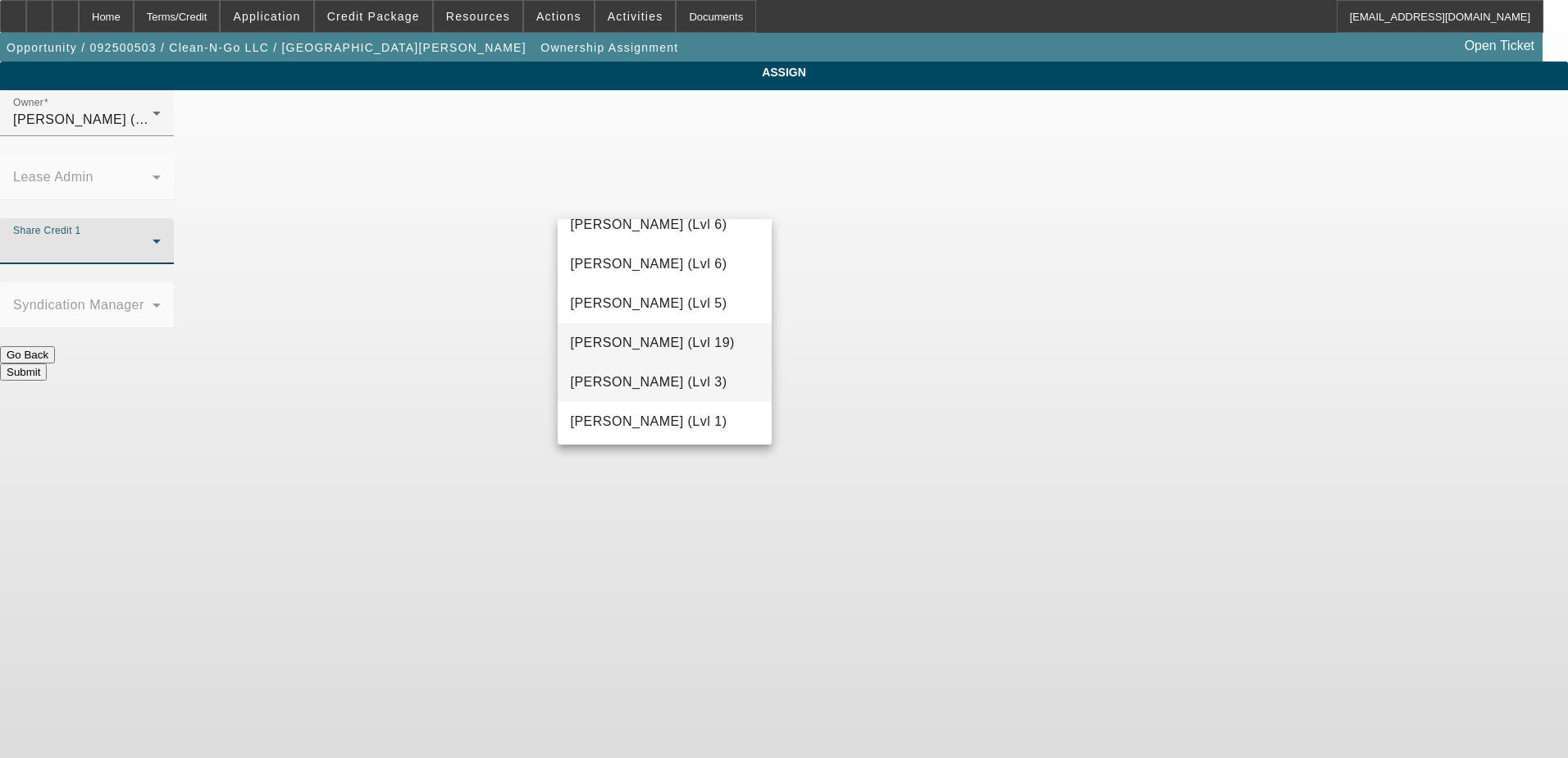
click at [634, 375] on span "[PERSON_NAME] (Lvl 3)" at bounding box center [649, 382] width 156 height 20
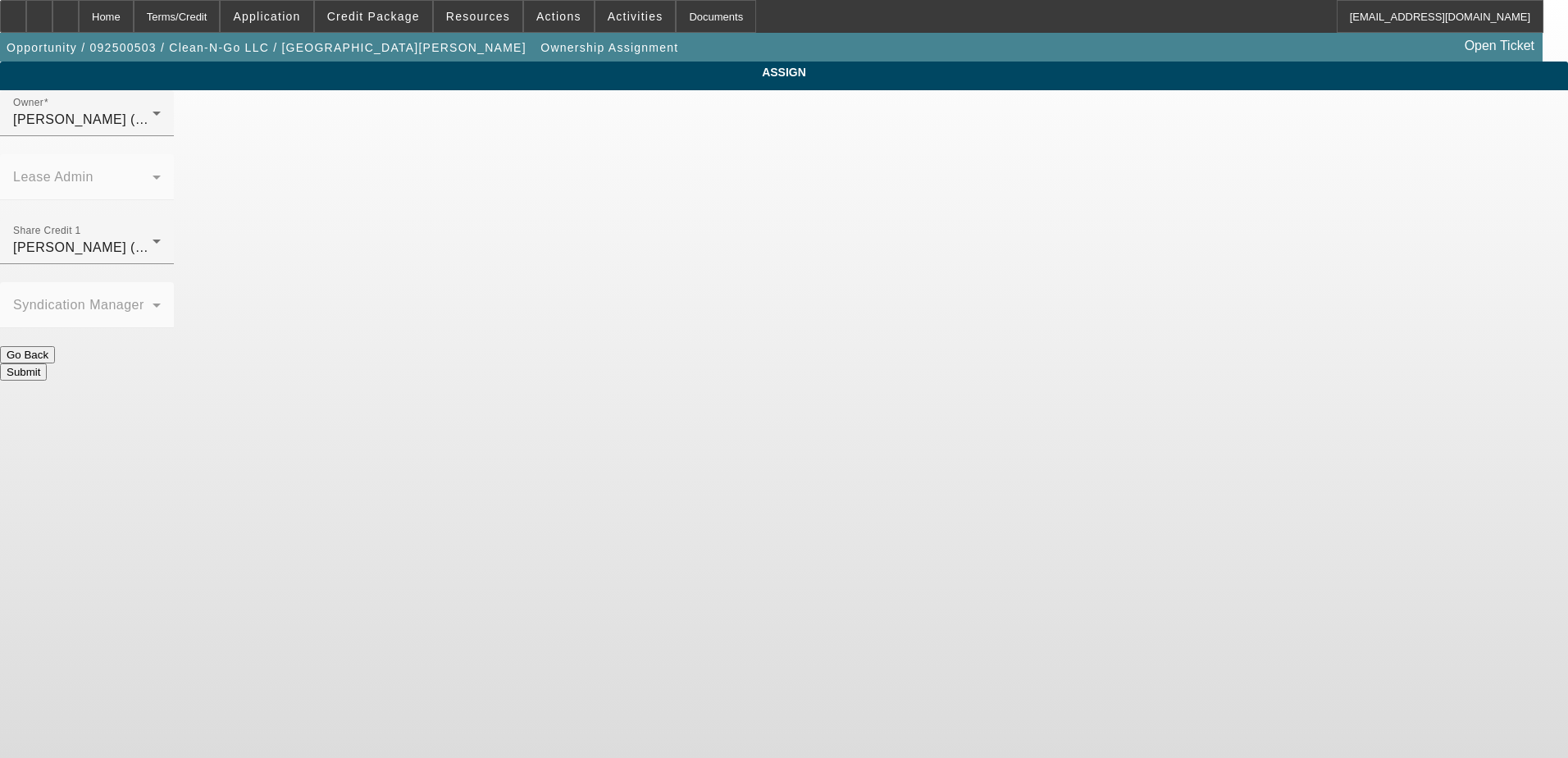
click at [47, 363] on button "Submit" at bounding box center [23, 371] width 47 height 17
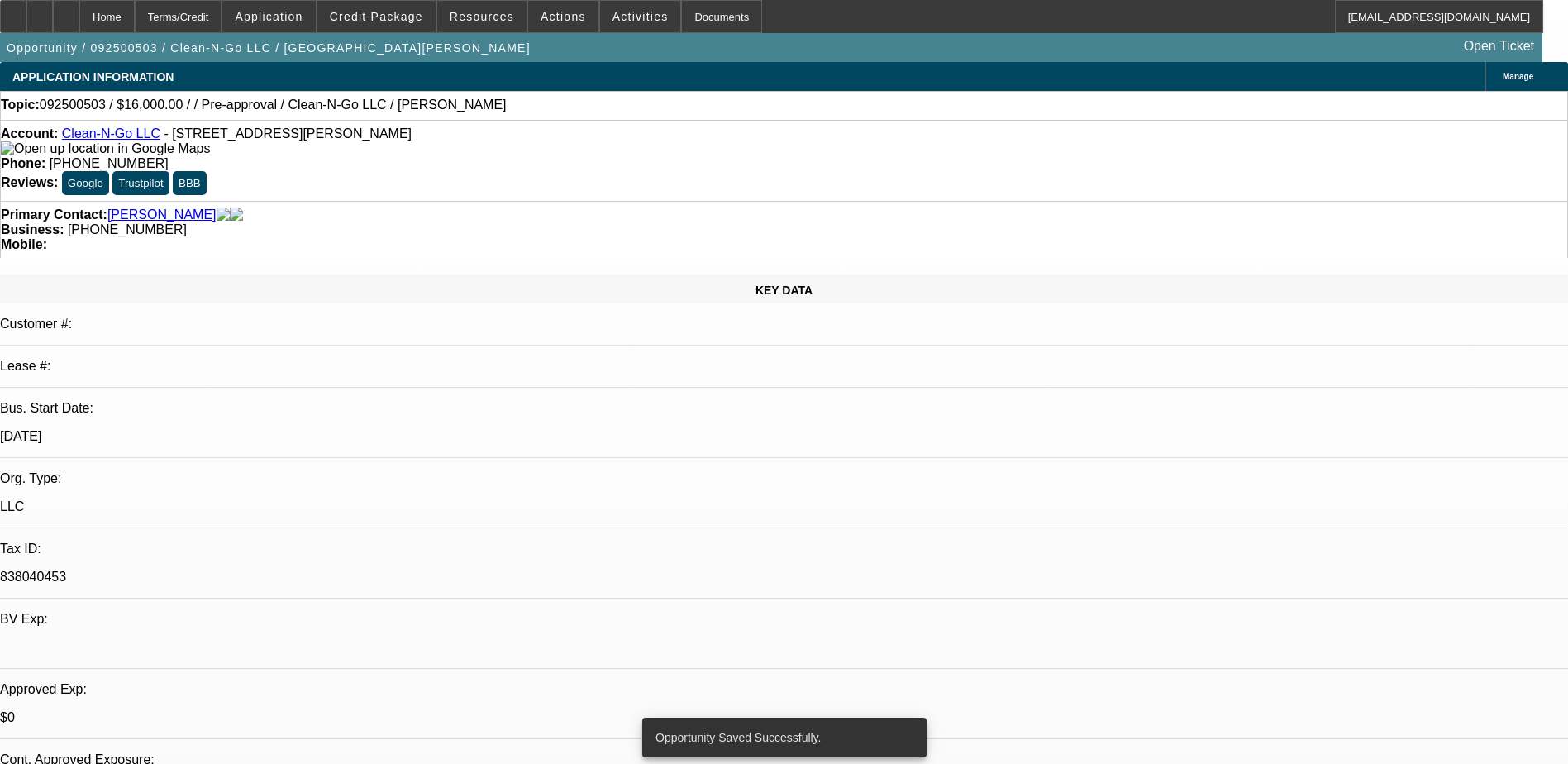
select select "0.2"
select select "2"
select select "0.1"
select select "4"
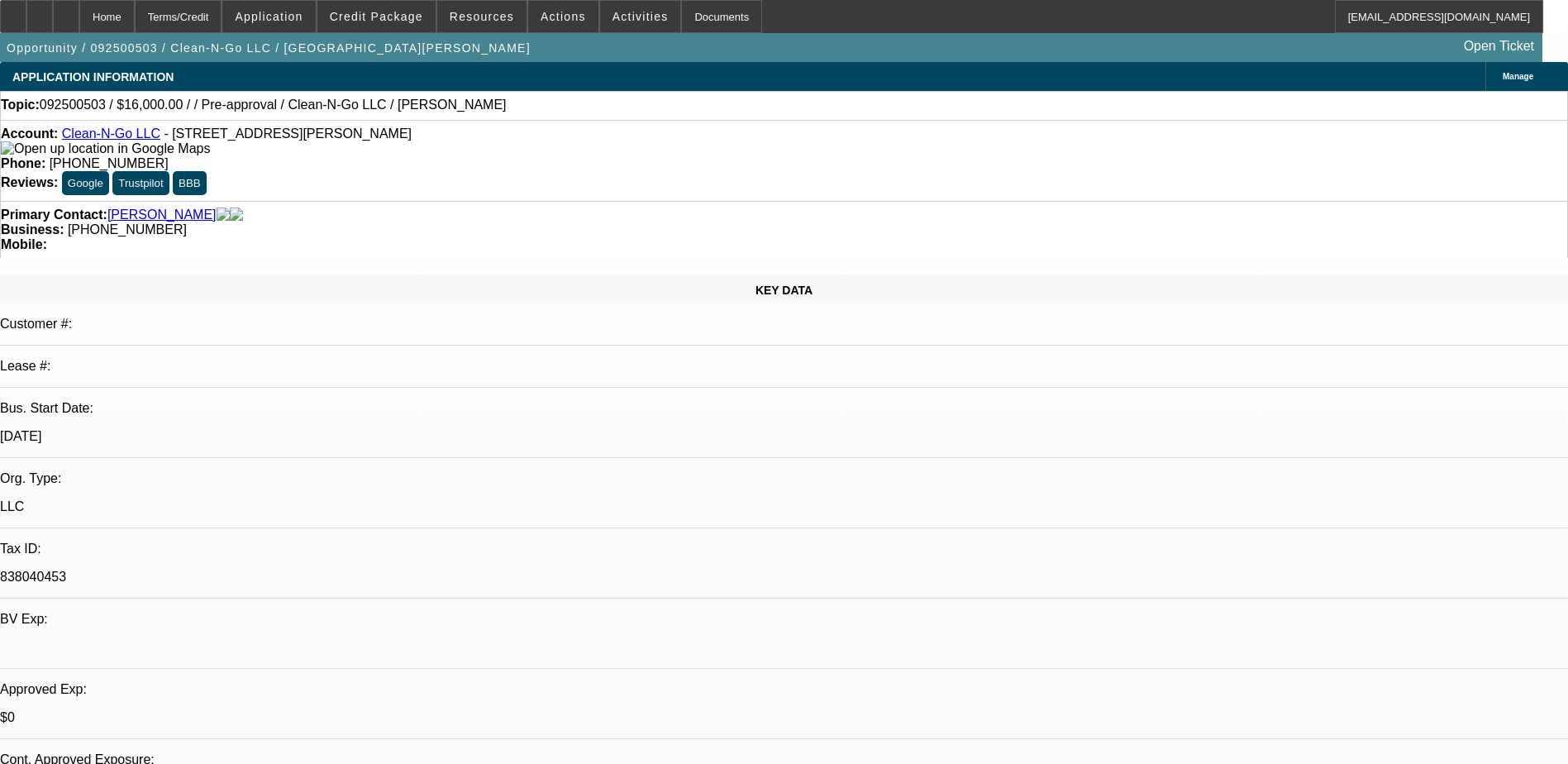
drag, startPoint x: 511, startPoint y: 353, endPoint x: 414, endPoint y: 218, distance: 166.2
